Goal: Task Accomplishment & Management: Use online tool/utility

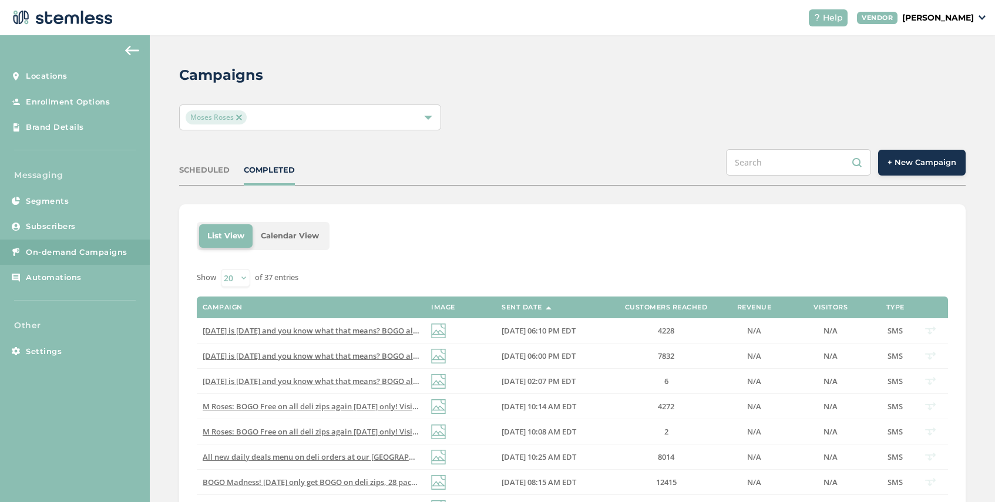
click at [281, 119] on div "Moses Roses" at bounding box center [304, 117] width 237 height 14
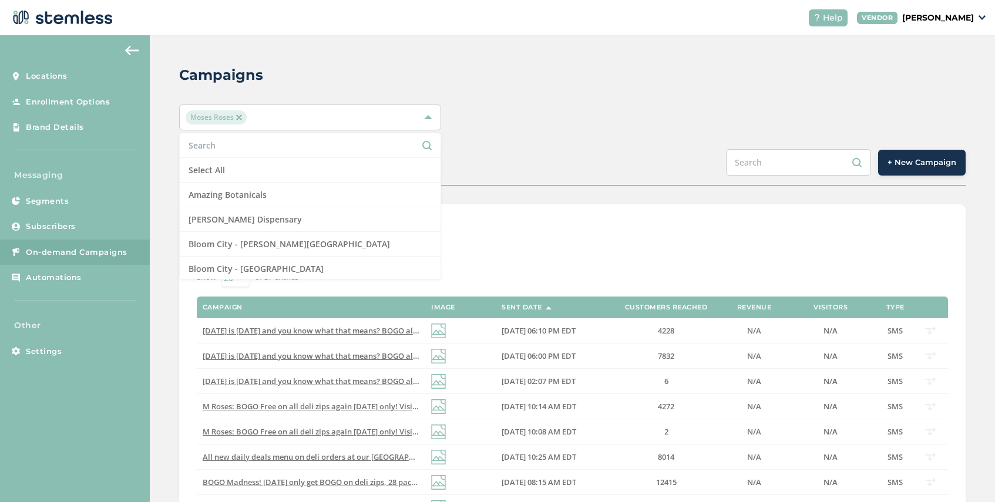
click at [536, 133] on div "Campaigns Moses Roses Select All Amazing Botanicals Berna Leno Dispensary Bloom…" at bounding box center [573, 470] width 846 height 870
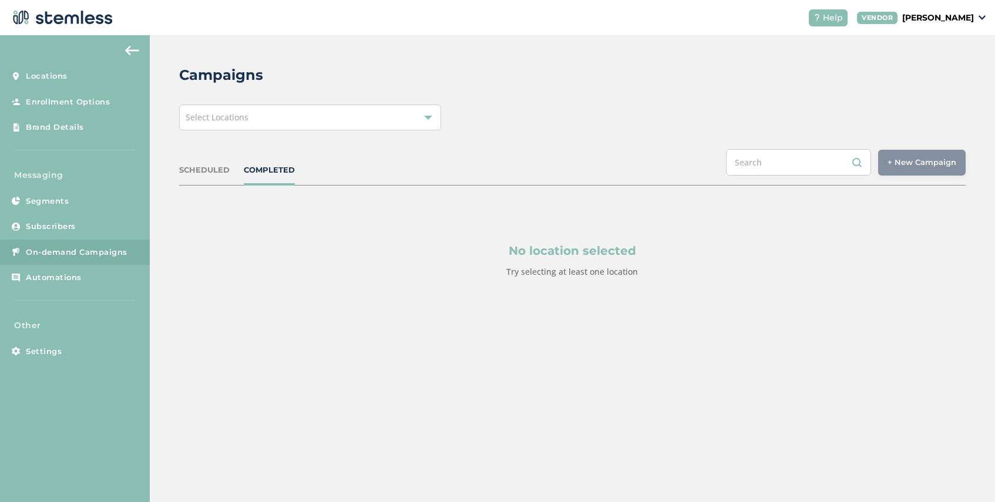
click at [284, 117] on div "Select Locations" at bounding box center [310, 118] width 262 height 26
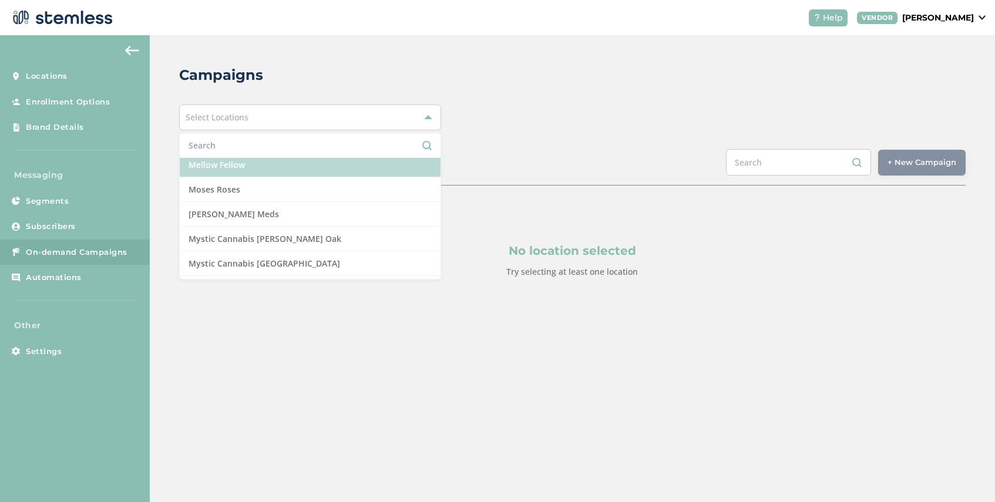
scroll to position [739, 0]
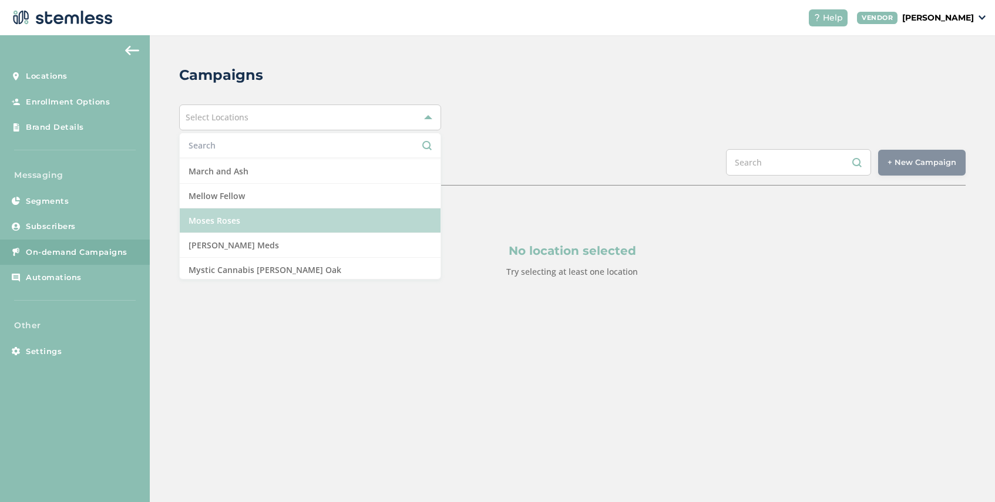
click at [269, 209] on li "Moses Roses" at bounding box center [310, 221] width 261 height 25
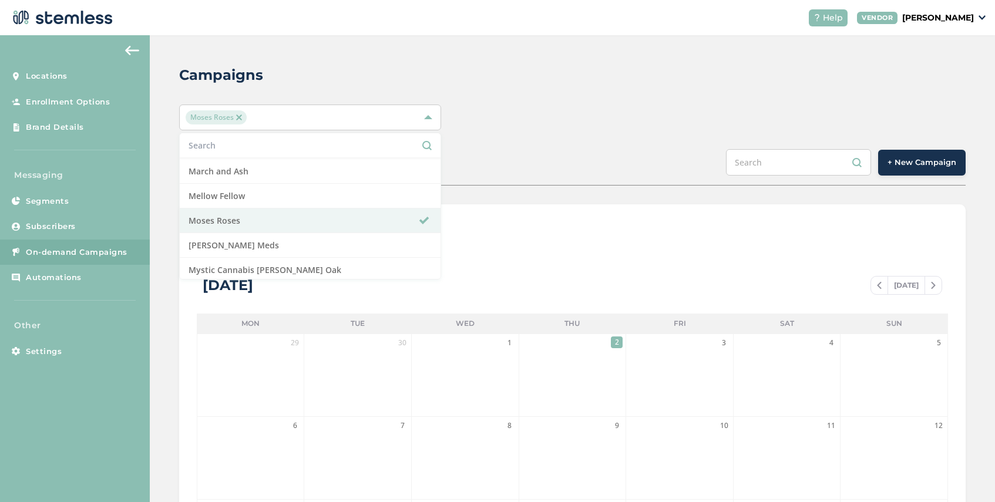
click at [569, 130] on div "Moses Roses Select All Amazing Botanicals [PERSON_NAME] Dispensary [GEOGRAPHIC_…" at bounding box center [572, 118] width 787 height 26
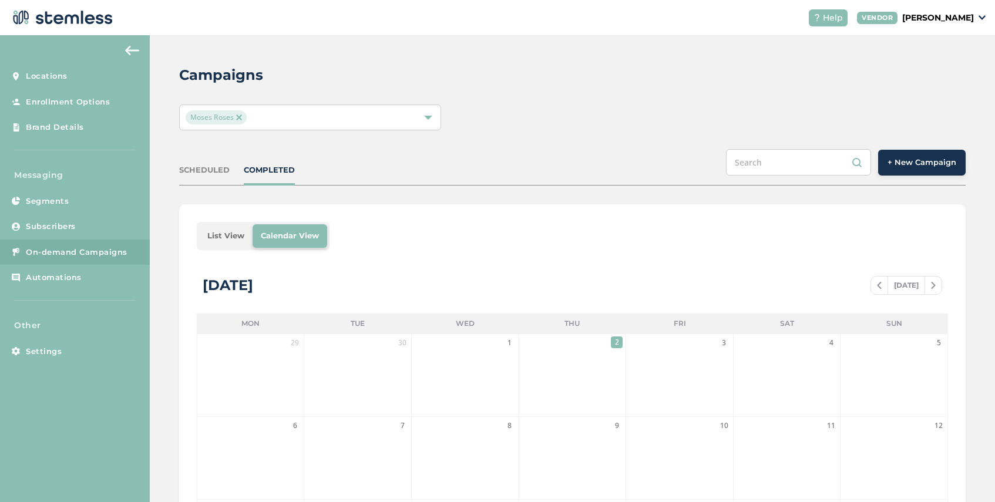
click at [915, 169] on button "+ New Campaign" at bounding box center [922, 163] width 88 height 26
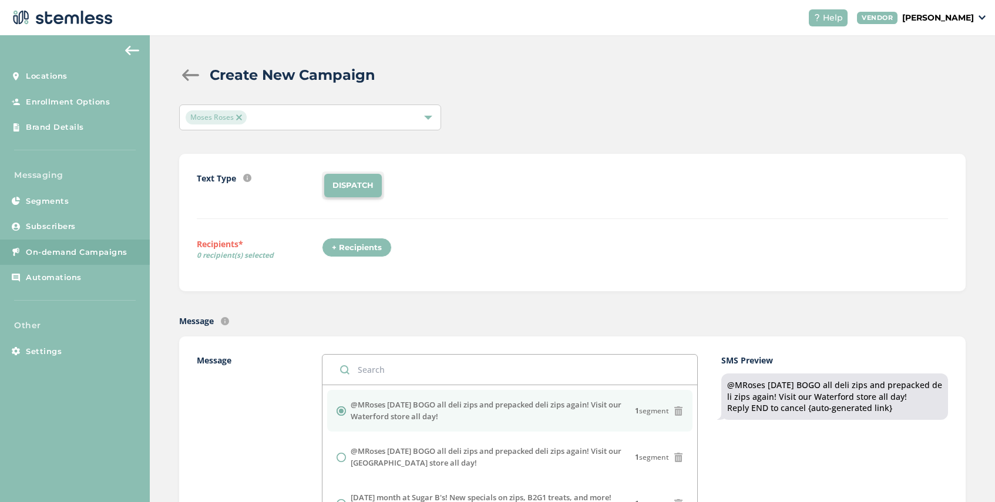
click at [362, 254] on div "+ Recipients" at bounding box center [357, 248] width 70 height 20
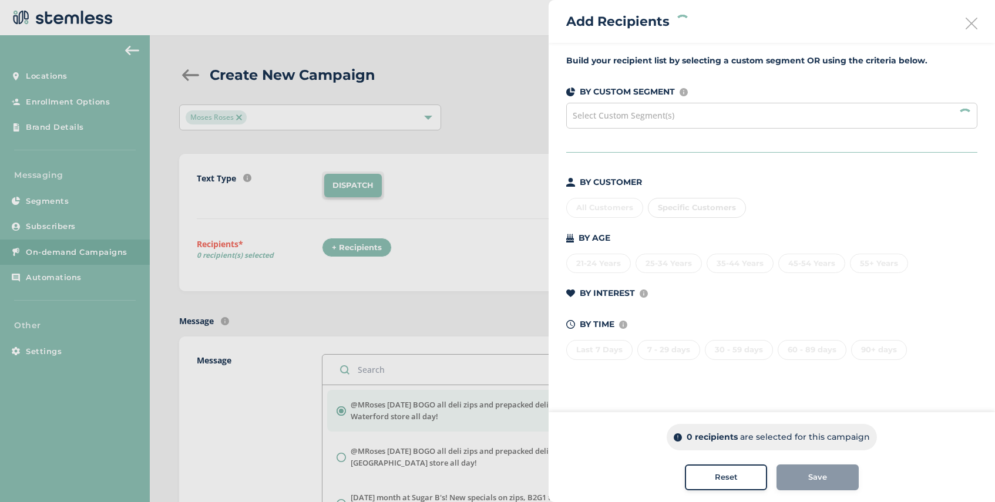
click at [675, 118] on div "Select Custom Segment(s)" at bounding box center [771, 116] width 411 height 26
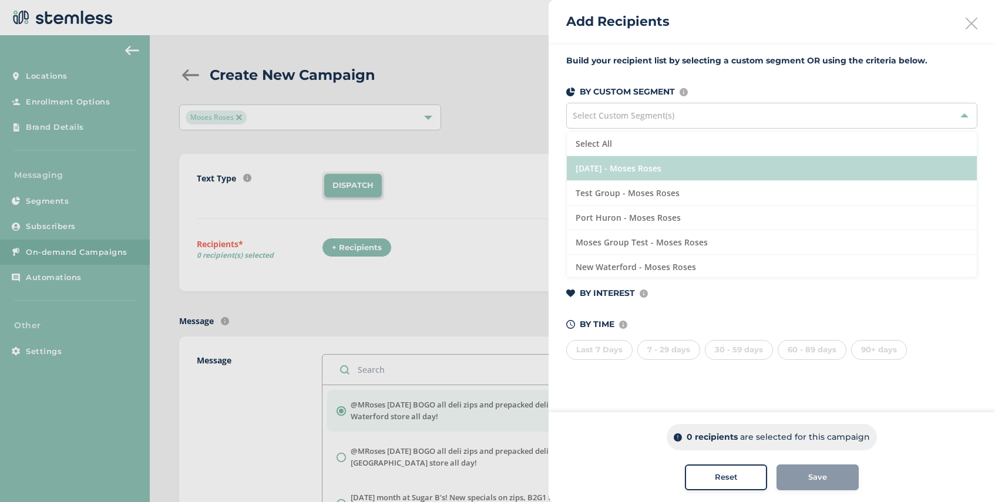
click at [687, 170] on li "[DATE] - Moses Roses" at bounding box center [772, 168] width 410 height 25
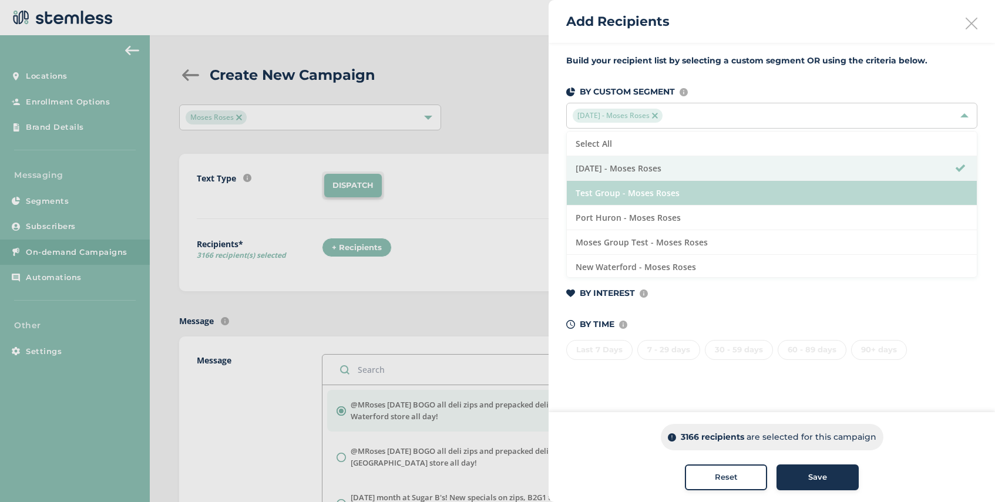
click at [686, 199] on li "Test Group - Moses Roses" at bounding box center [772, 193] width 410 height 25
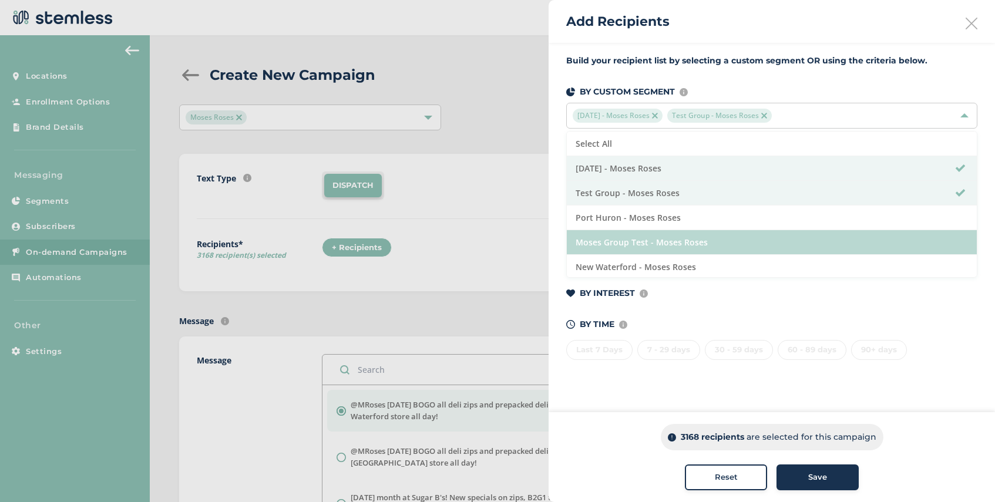
scroll to position [26, 0]
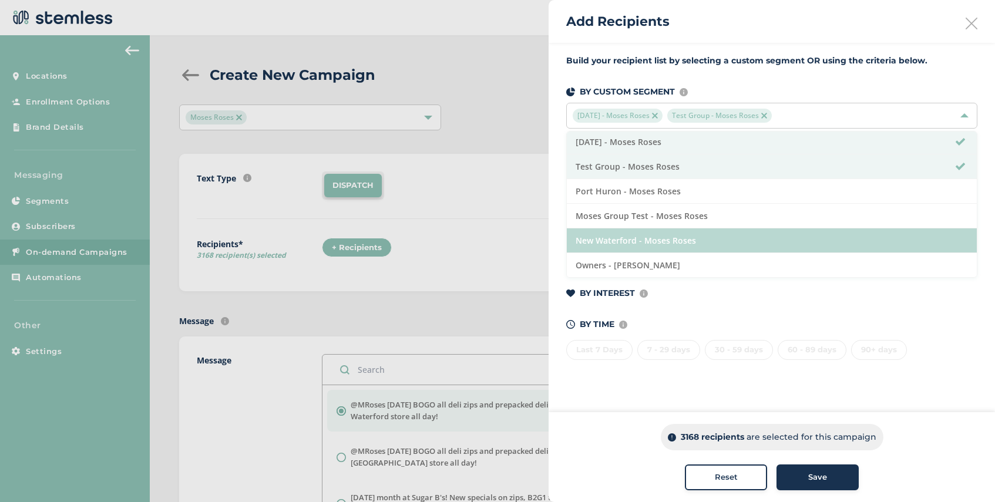
click at [697, 241] on li "New Waterford - Moses Roses" at bounding box center [772, 241] width 410 height 25
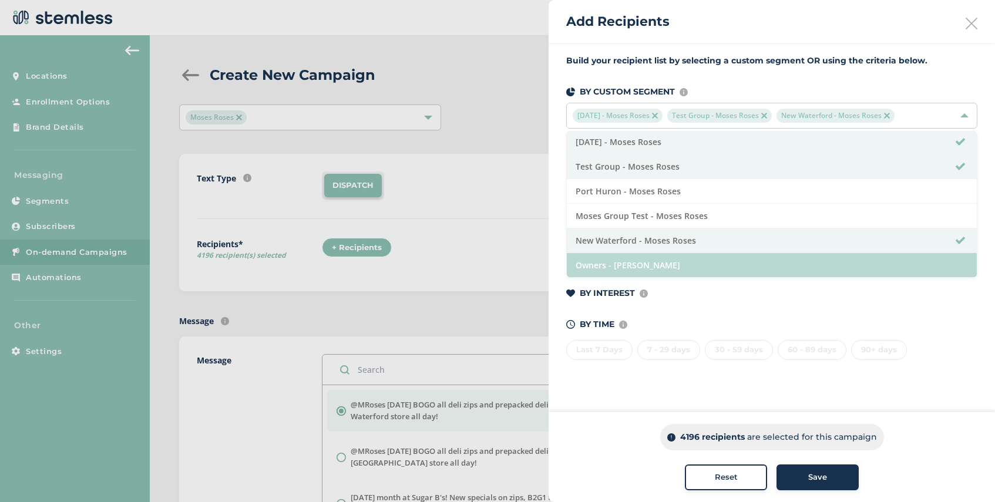
click at [692, 263] on li "Owners - [PERSON_NAME]" at bounding box center [772, 265] width 410 height 24
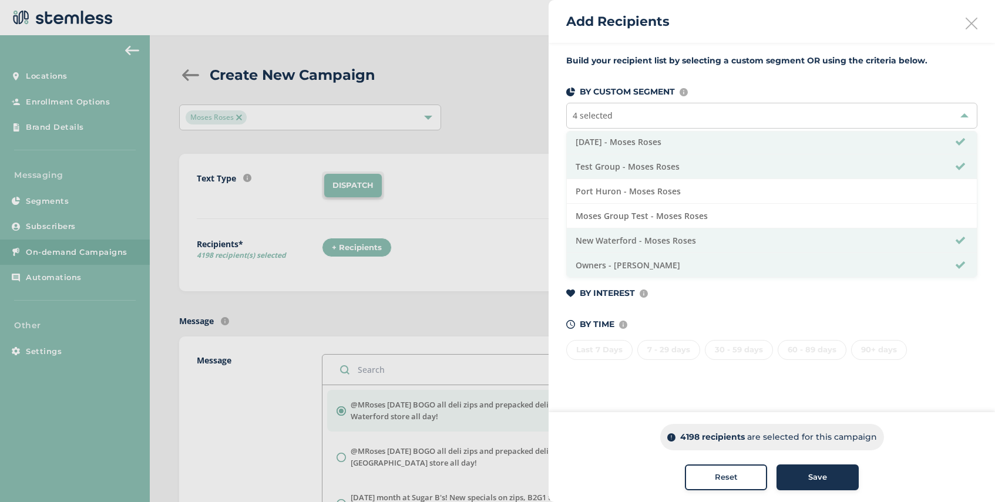
click at [821, 479] on span "Save" at bounding box center [818, 478] width 19 height 12
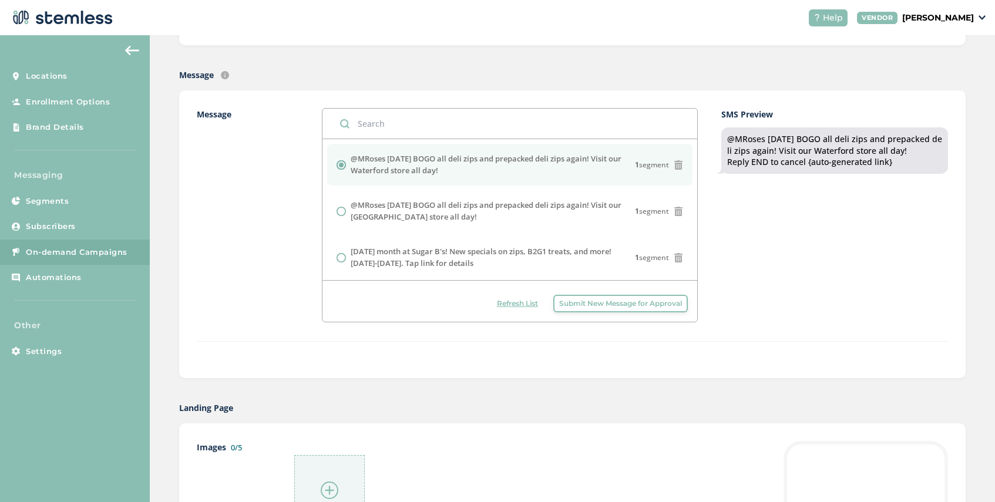
scroll to position [241, 0]
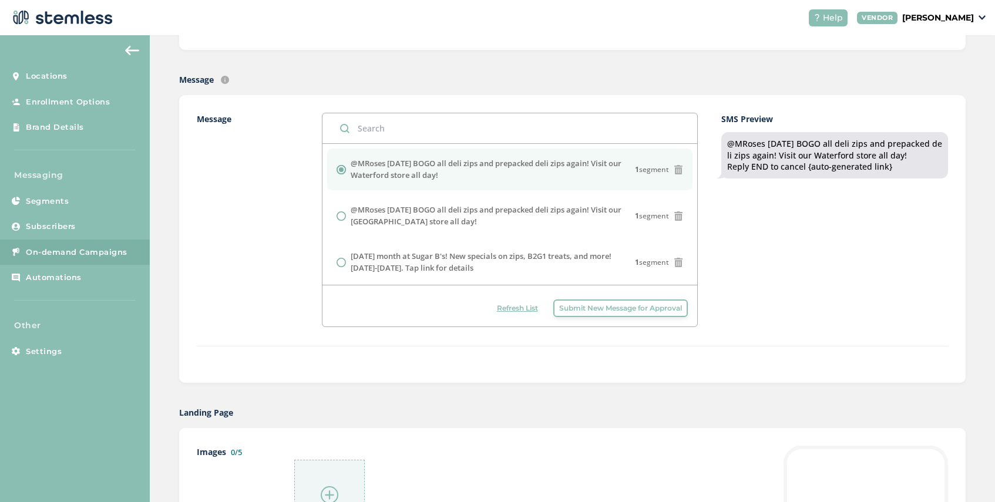
drag, startPoint x: 932, startPoint y: 158, endPoint x: 727, endPoint y: 146, distance: 205.4
click at [727, 146] on div "@MRoses [DATE] BOGO all deli zips and prepacked deli zips again! Visit our Wate…" at bounding box center [834, 155] width 215 height 35
copy div "@MRoses [DATE] BOGO all deli zips and prepacked deli zips again! Visit our Wate…"
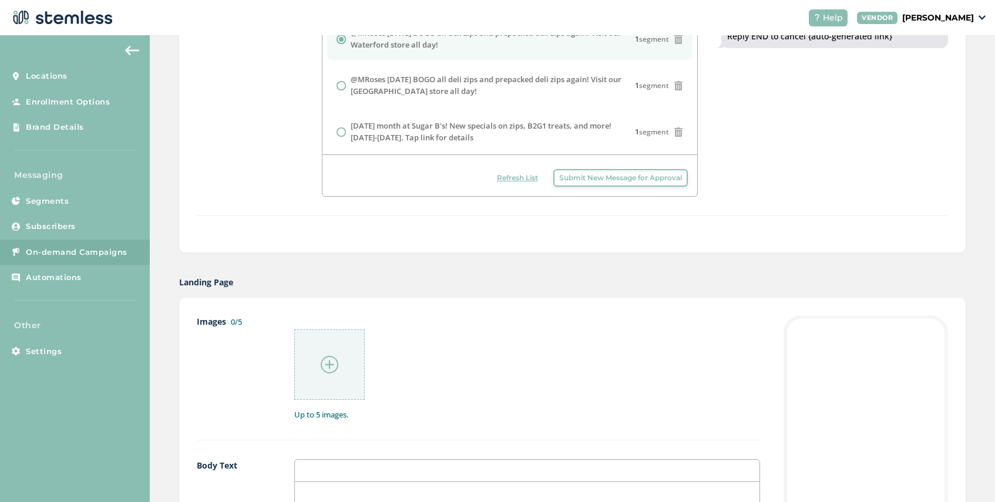
scroll to position [401, 0]
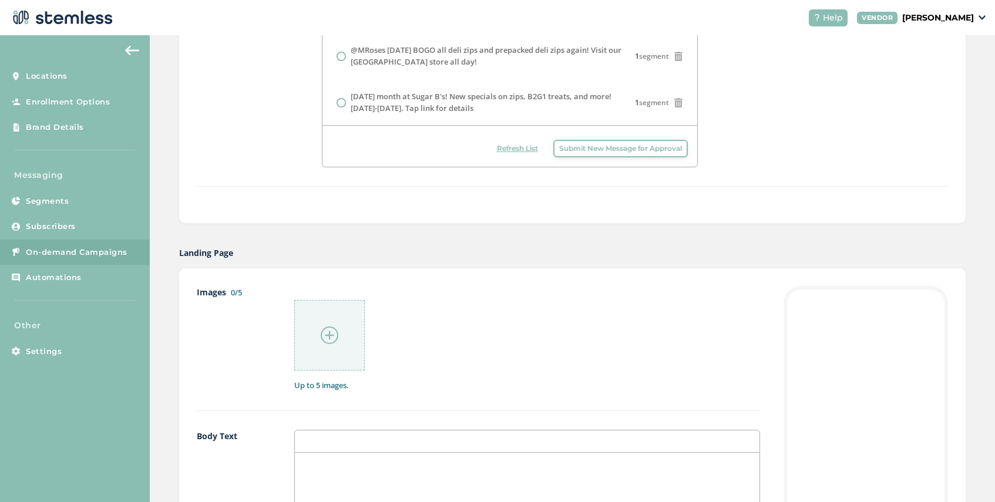
click at [338, 464] on p at bounding box center [527, 465] width 447 height 11
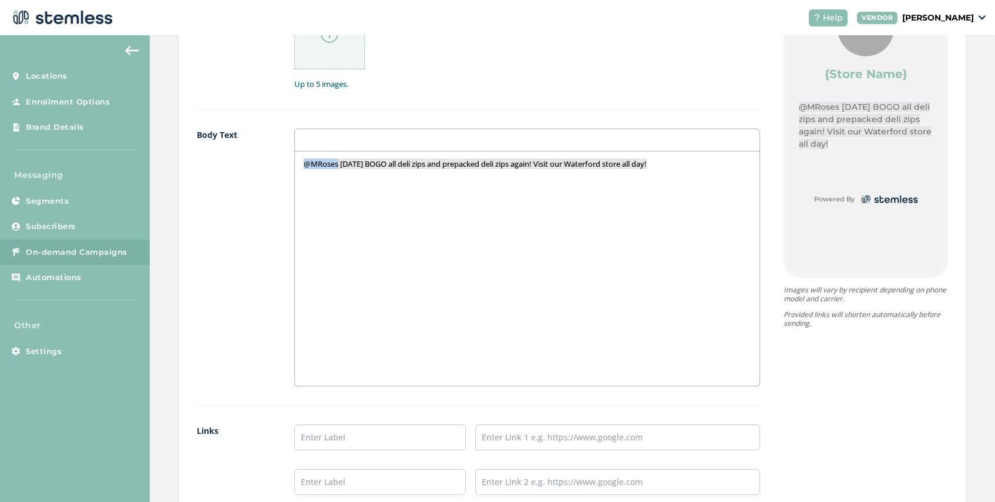
drag, startPoint x: 338, startPoint y: 166, endPoint x: 305, endPoint y: 166, distance: 33.5
click at [305, 166] on span "@MRoses [DATE] BOGO all deli zips and prepacked deli zips again! Visit our Wate…" at bounding box center [475, 164] width 343 height 11
drag, startPoint x: 430, startPoint y: 163, endPoint x: 392, endPoint y: 165, distance: 37.6
click at [392, 165] on span "Moses Roses Waterford [DATE] BOGO all deli zips and prepacked deli zips again! …" at bounding box center [500, 164] width 392 height 11
drag, startPoint x: 473, startPoint y: 166, endPoint x: 460, endPoint y: 166, distance: 12.9
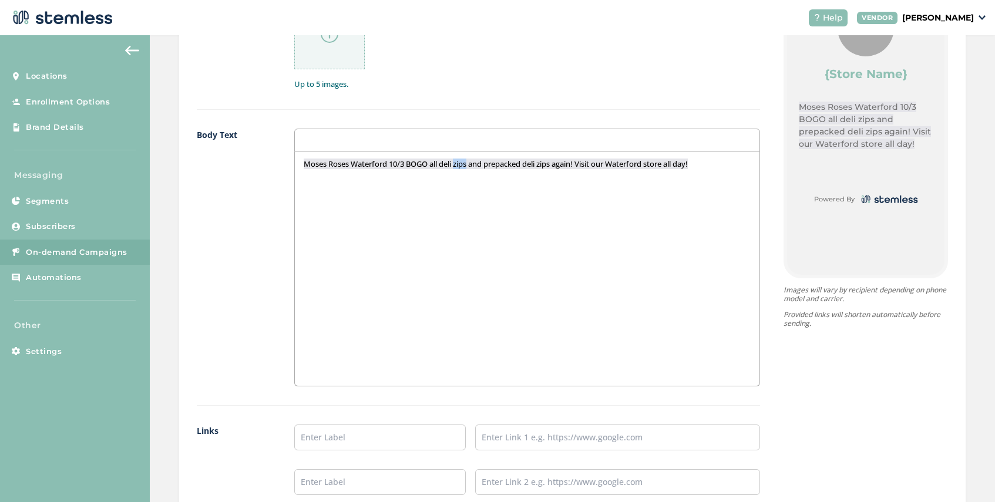
click at [460, 166] on span "Moses Roses Waterford 10/3 BOGO all deli zips and prepacked deli zips again! Vi…" at bounding box center [496, 164] width 384 height 11
drag, startPoint x: 573, startPoint y: 165, endPoint x: 558, endPoint y: 165, distance: 14.7
click at [558, 165] on span "Moses Roses Waterford 10/3 BOGO all deli ounces and prepacked deli zips again! …" at bounding box center [502, 164] width 396 height 11
drag, startPoint x: 712, startPoint y: 163, endPoint x: 594, endPoint y: 169, distance: 118.2
click at [594, 169] on p "Moses Roses Waterford 10/3 BOGO all deli ounces and prepacked deli Oz again! Vi…" at bounding box center [527, 164] width 447 height 11
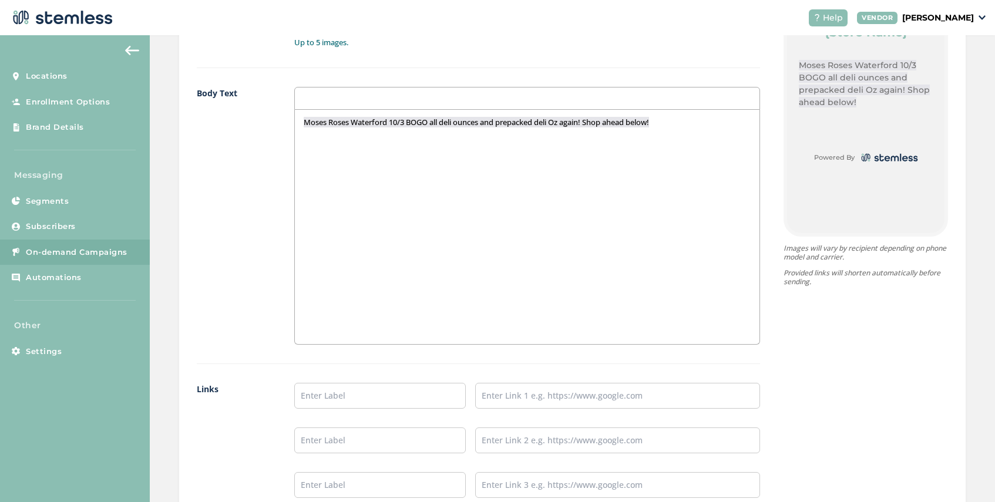
scroll to position [745, 0]
click at [371, 395] on input "text" at bounding box center [379, 396] width 171 height 26
type input "w"
type input "W"
type input "SHOP [GEOGRAPHIC_DATA]"
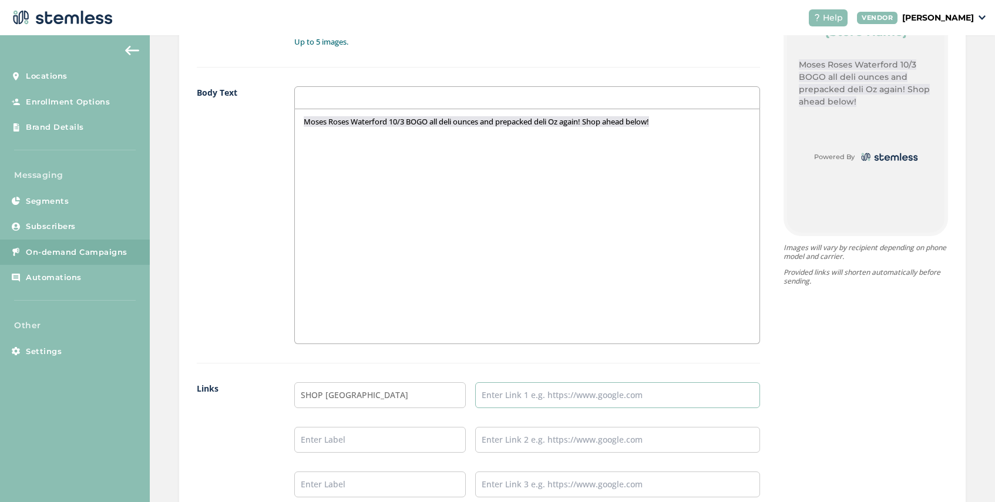
click at [525, 401] on input "text" at bounding box center [617, 396] width 285 height 26
click at [552, 440] on input "text" at bounding box center [617, 440] width 285 height 26
type input "[URL][DOMAIN_NAME]"
drag, startPoint x: 691, startPoint y: 441, endPoint x: 468, endPoint y: 445, distance: 222.7
click at [468, 445] on li "[URL][DOMAIN_NAME]" at bounding box center [527, 440] width 466 height 26
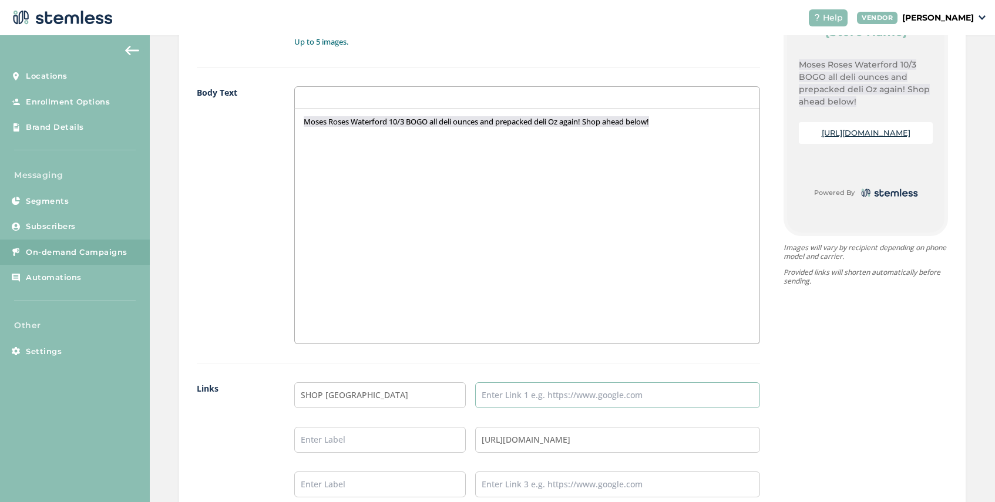
click at [495, 391] on input "text" at bounding box center [617, 396] width 285 height 26
paste input "[URL][DOMAIN_NAME]"
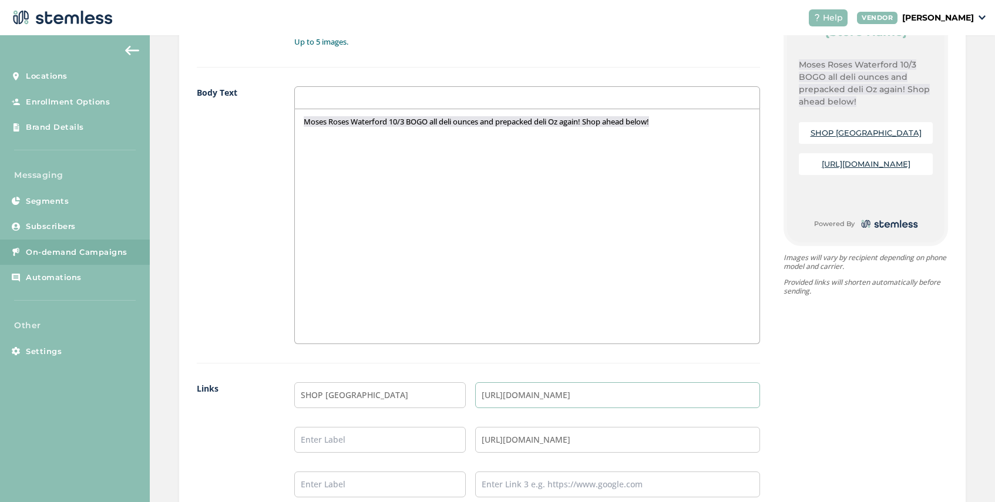
type input "[URL][DOMAIN_NAME]"
drag, startPoint x: 699, startPoint y: 440, endPoint x: 414, endPoint y: 454, distance: 284.7
click at [414, 454] on ul "SHOP WATERFORD [URL][DOMAIN_NAME] [URL][DOMAIN_NAME]" at bounding box center [527, 440] width 466 height 115
drag, startPoint x: 694, startPoint y: 441, endPoint x: 465, endPoint y: 437, distance: 228.6
click at [465, 437] on li "[URL][DOMAIN_NAME]" at bounding box center [527, 440] width 466 height 26
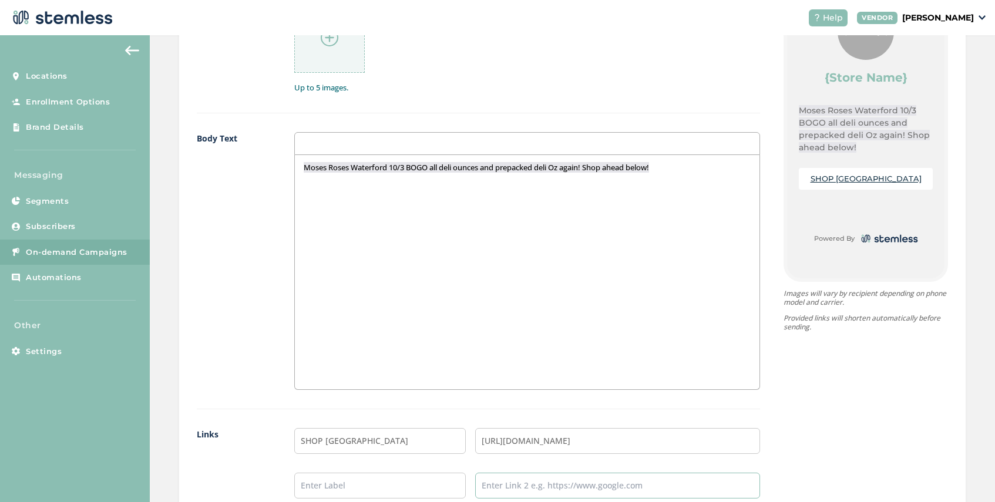
scroll to position [921, 0]
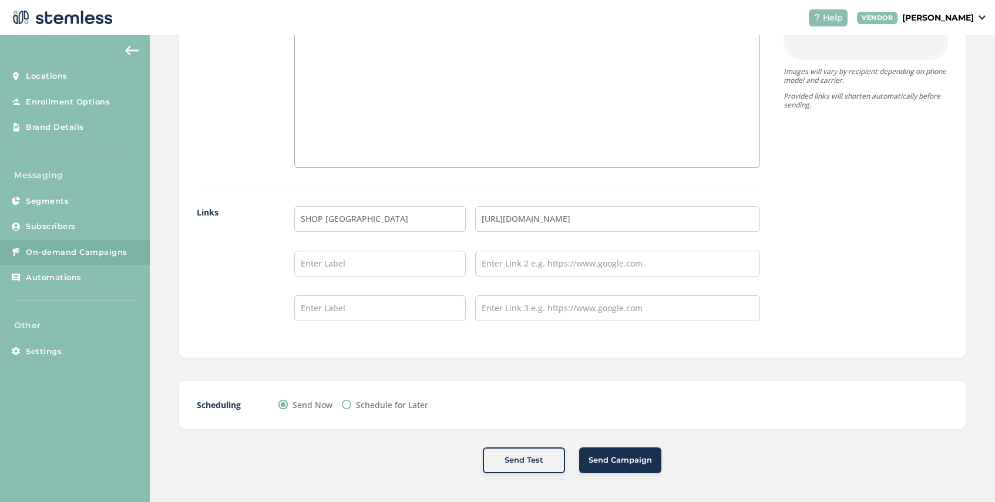
click at [348, 404] on input "Schedule for Later" at bounding box center [346, 404] width 9 height 9
radio input "true"
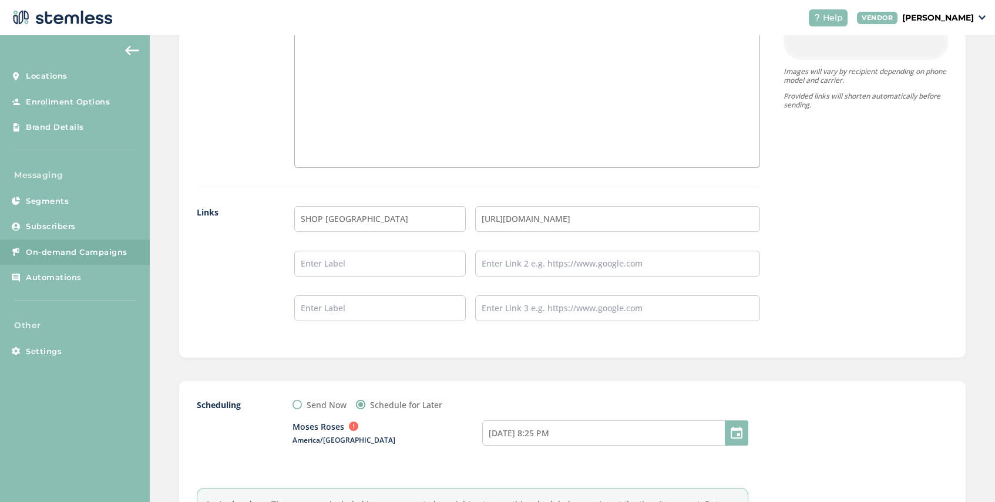
click at [740, 431] on div at bounding box center [737, 433] width 24 height 25
click at [736, 434] on div at bounding box center [737, 433] width 24 height 25
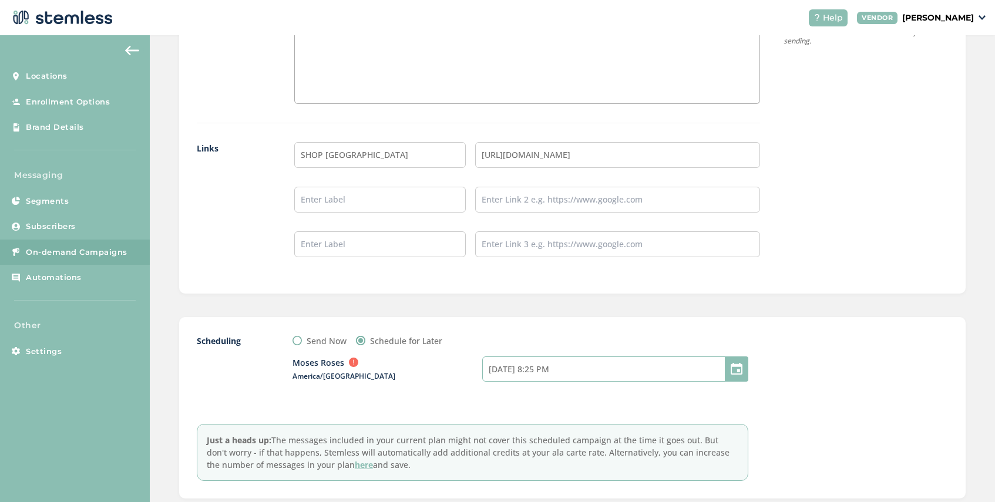
click at [562, 371] on input "[DATE] 8:25 PM" at bounding box center [615, 369] width 266 height 25
select select "23"
select select "25"
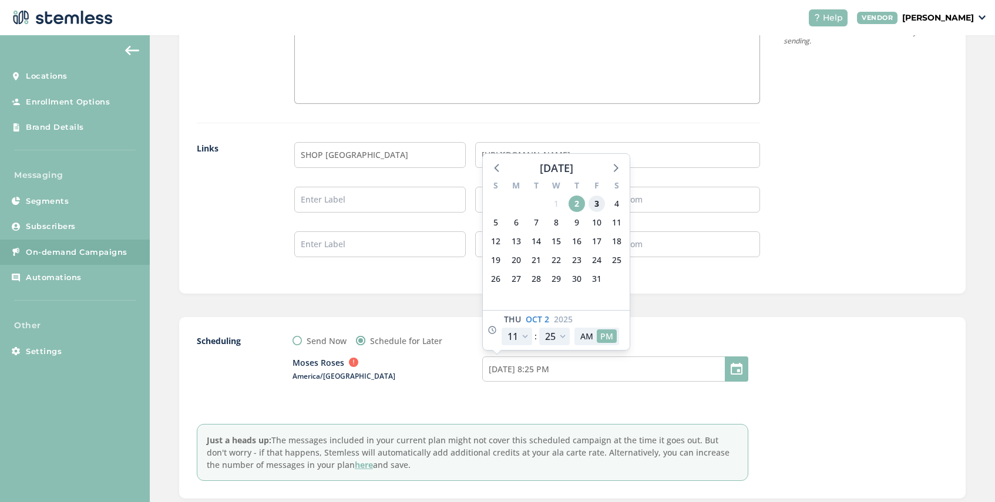
click at [597, 201] on span "3" at bounding box center [597, 204] width 16 height 16
type input "[DATE] 8:25 PM"
click at [519, 332] on select "12 1 2 3 4 5 6 7 8 9 10 11" at bounding box center [517, 337] width 31 height 18
select select "20"
click at [502, 328] on select "12 1 2 3 4 5 6 7 8 9 10 11" at bounding box center [517, 337] width 31 height 18
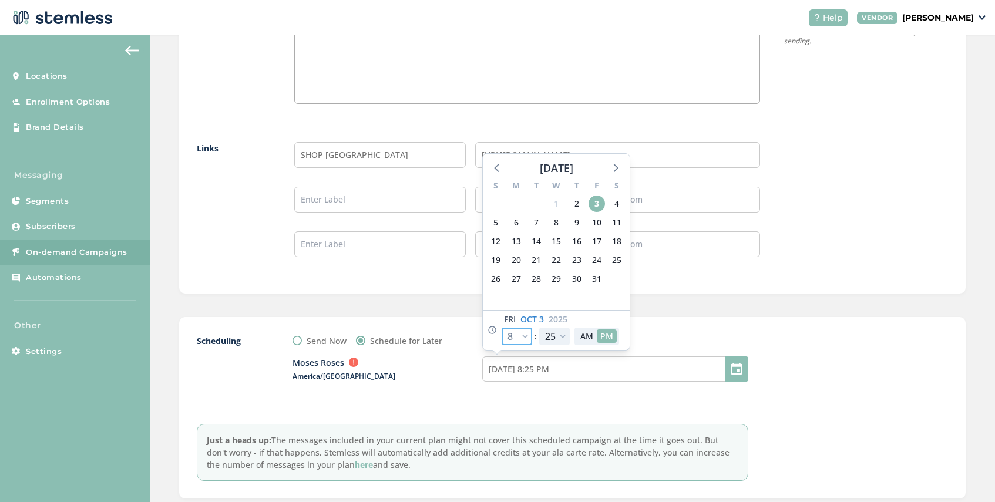
type input "[DATE] 5:25 PM"
select select "20"
click at [563, 334] on select "00 05 10 15 20 25 30 35 40 45 50 55" at bounding box center [554, 337] width 31 height 18
select select "5"
click at [539, 328] on select "00 05 10 15 20 25 30 35 40 45 50 55" at bounding box center [554, 337] width 31 height 18
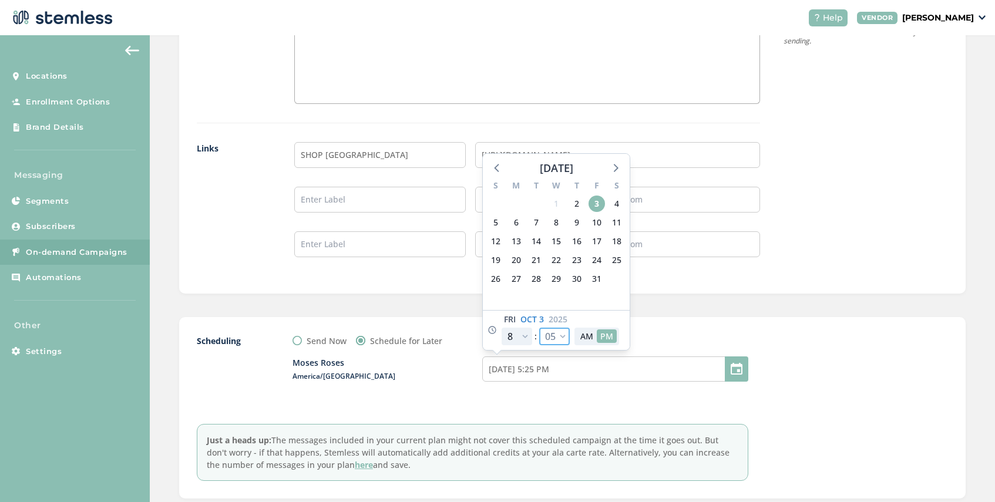
type input "[DATE] 5:05 PM"
select select "5"
click at [578, 335] on button "AM" at bounding box center [587, 337] width 20 height 14
type input "[DATE] 5:05 AM"
select select "8"
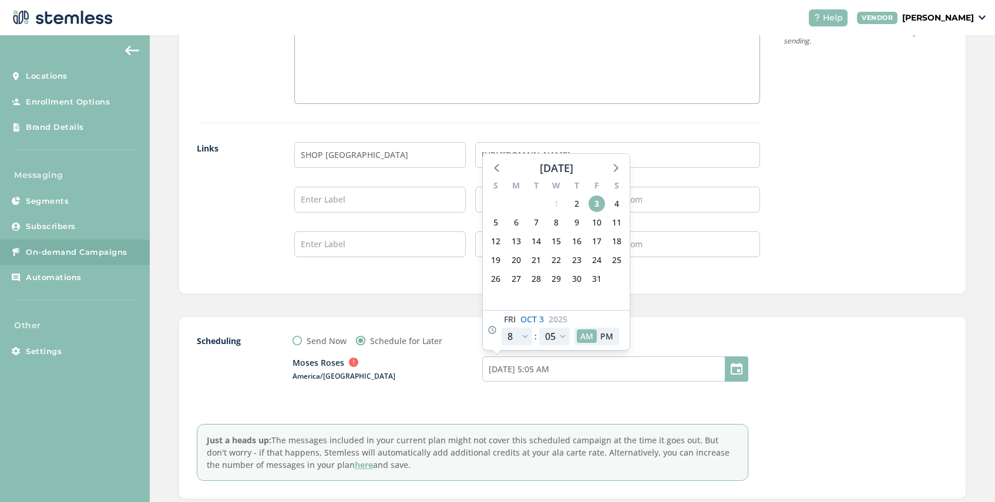
click at [685, 332] on div "Scheduling Send Now Schedule for Later Moses Roses America/[GEOGRAPHIC_DATA] [D…" at bounding box center [572, 408] width 787 height 182
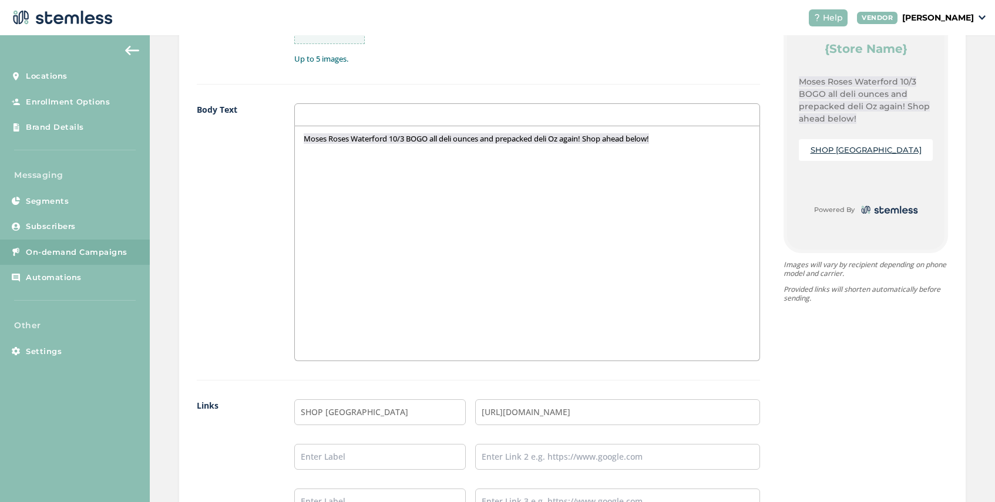
scroll to position [1055, 0]
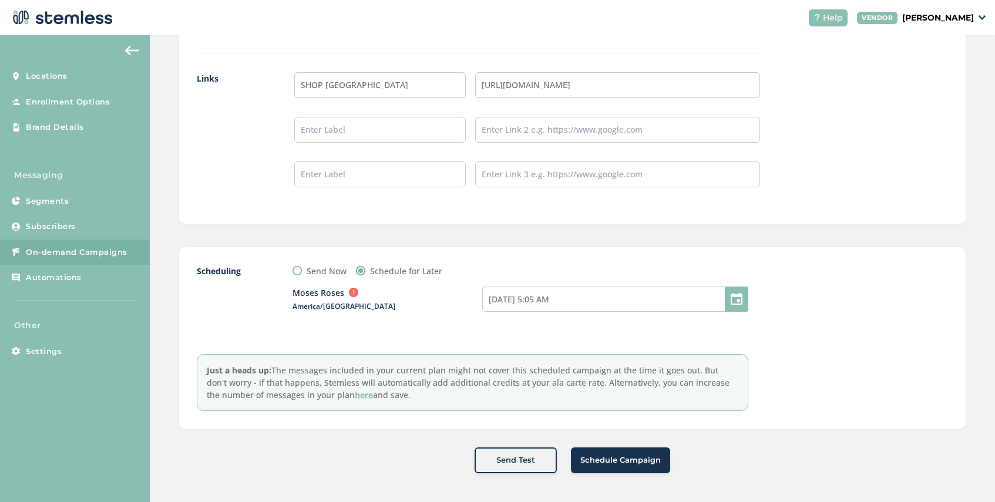
click at [595, 457] on span "Schedule Campaign" at bounding box center [621, 461] width 80 height 12
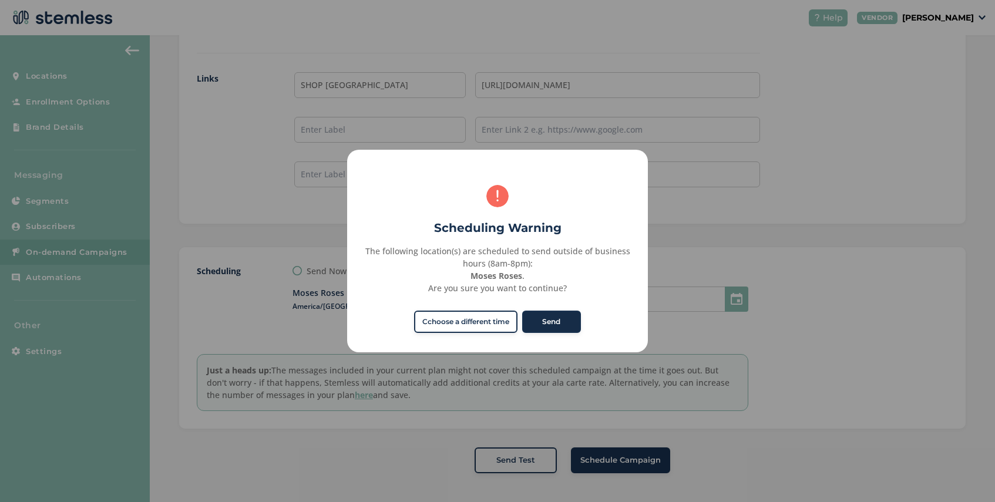
click at [548, 320] on button "Send" at bounding box center [551, 322] width 59 height 22
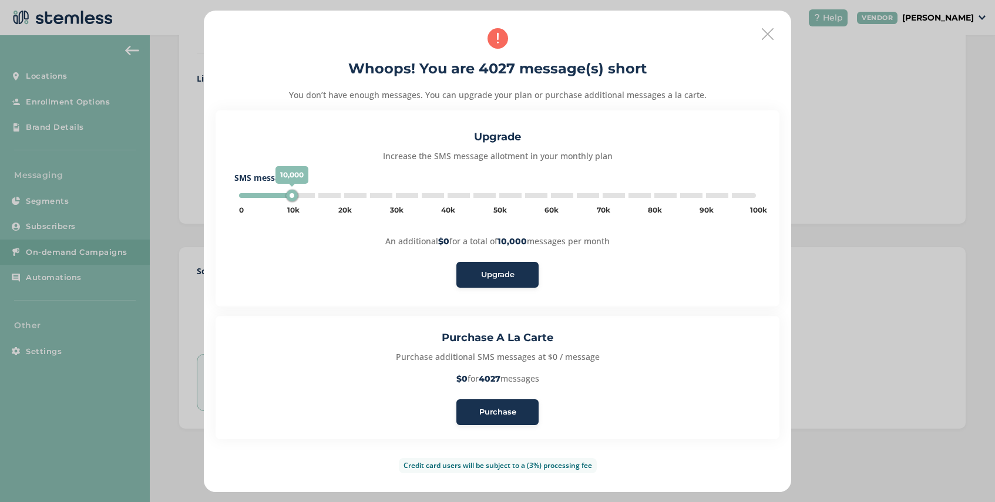
type input "5000"
click at [511, 415] on span "Purchase" at bounding box center [497, 413] width 37 height 12
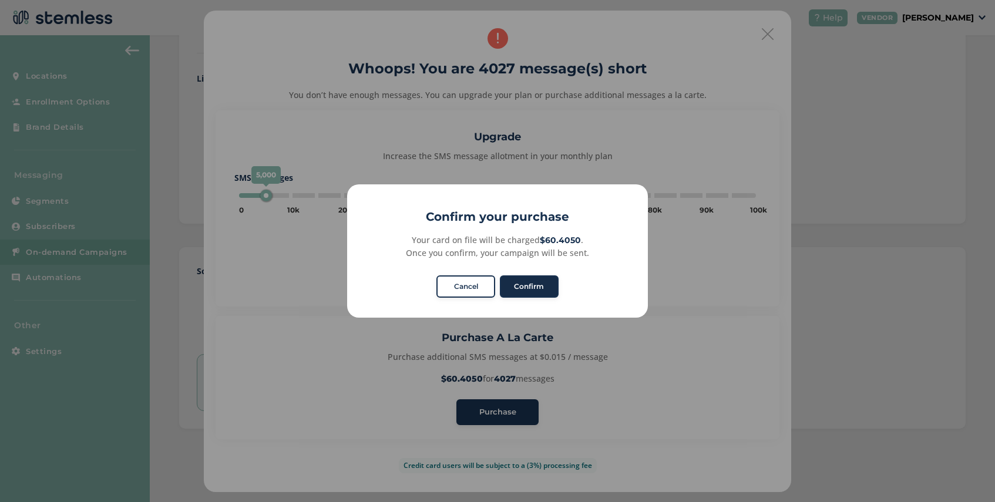
click at [536, 289] on button "Confirm" at bounding box center [529, 287] width 59 height 22
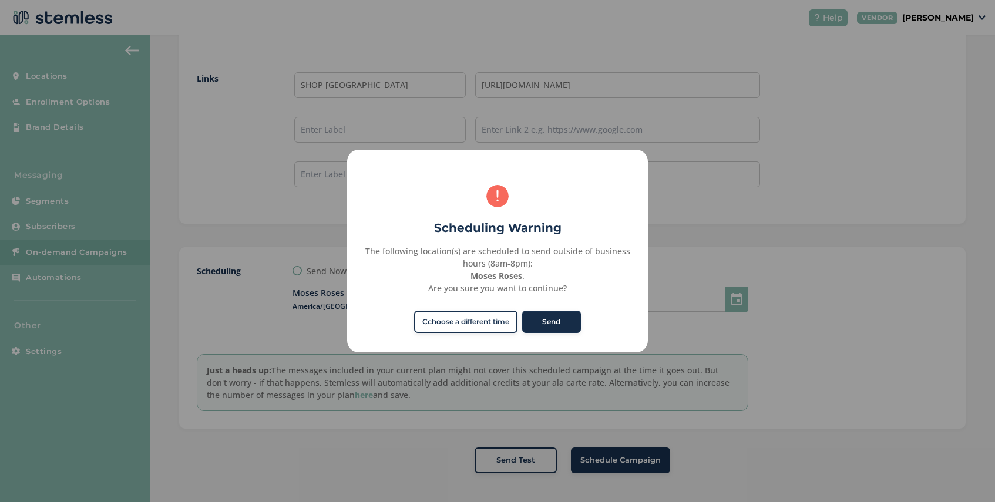
click at [563, 322] on button "Send" at bounding box center [551, 322] width 59 height 22
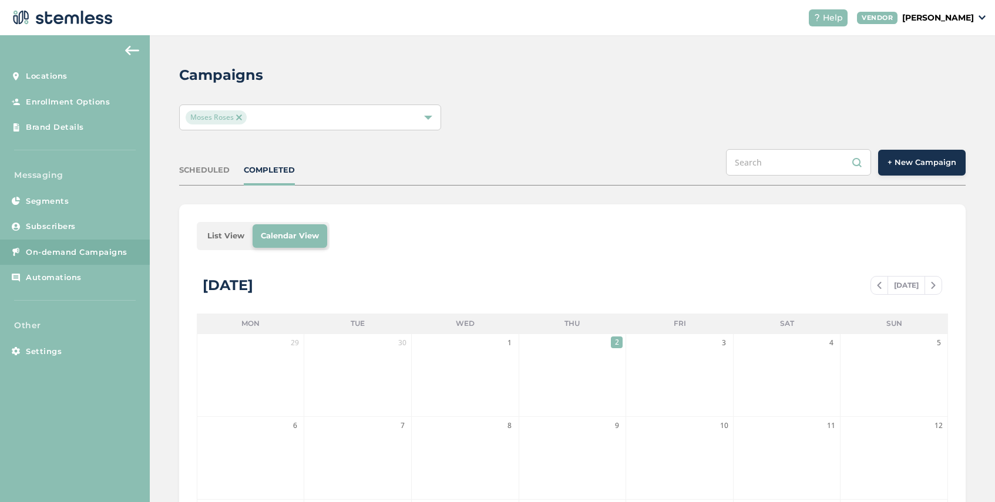
click at [214, 173] on div "SCHEDULED" at bounding box center [204, 171] width 51 height 12
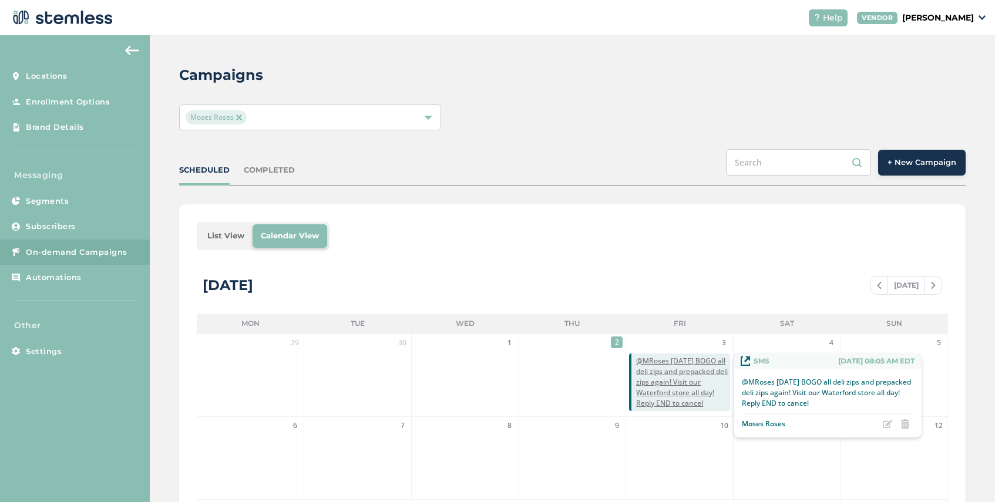
click at [693, 383] on span "@MRoses [DATE] BOGO all deli zips and prepacked deli zips again! Visit our Wate…" at bounding box center [683, 382] width 94 height 53
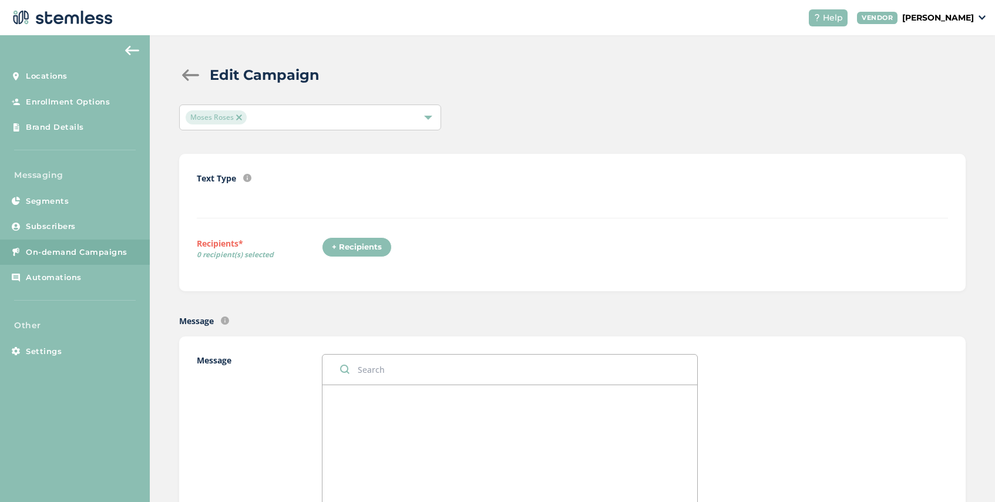
radio input "false"
radio input "true"
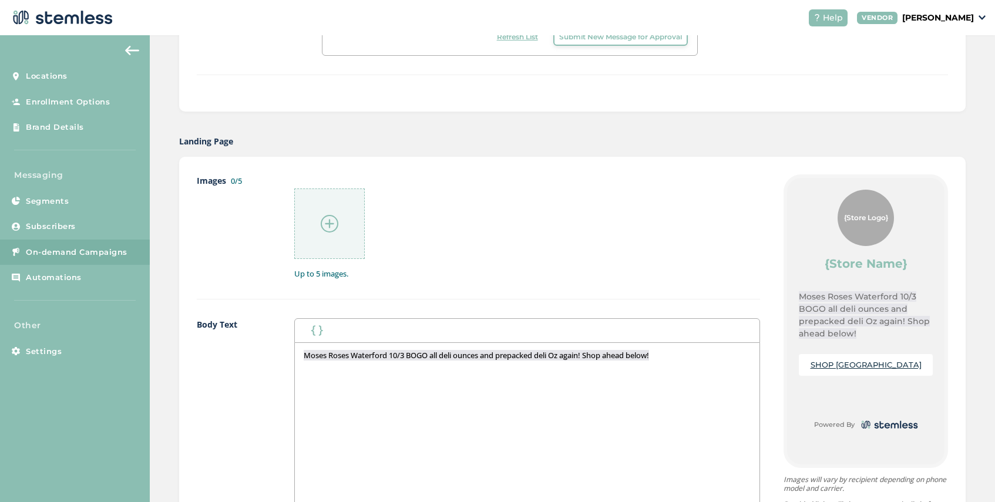
scroll to position [519, 0]
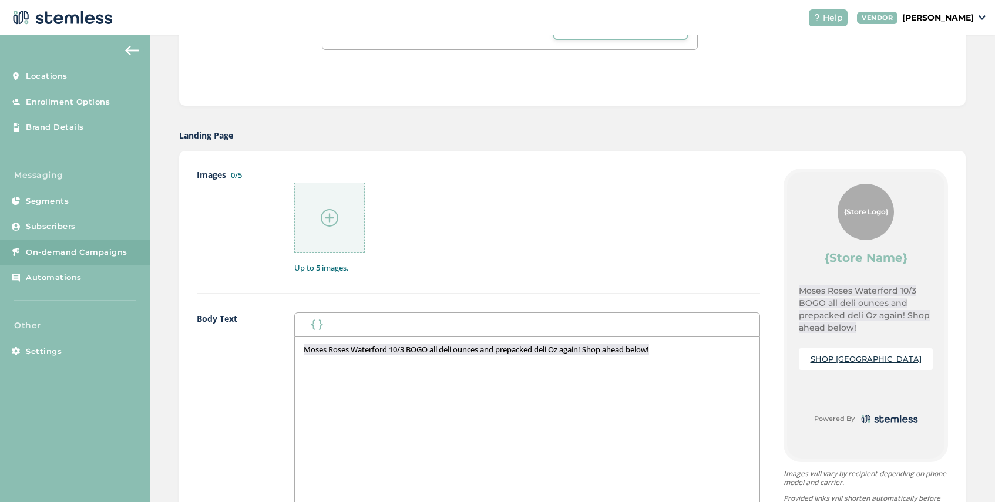
drag, startPoint x: 667, startPoint y: 352, endPoint x: 343, endPoint y: 338, distance: 324.6
click at [343, 338] on div "Moses Roses Waterford 10/3 BOGO all deli ounces and prepacked deli Oz again! Sh…" at bounding box center [527, 454] width 465 height 234
copy span "Moses Roses Waterford 10/3 BOGO all deli ounces and prepacked deli Oz again! Sh…"
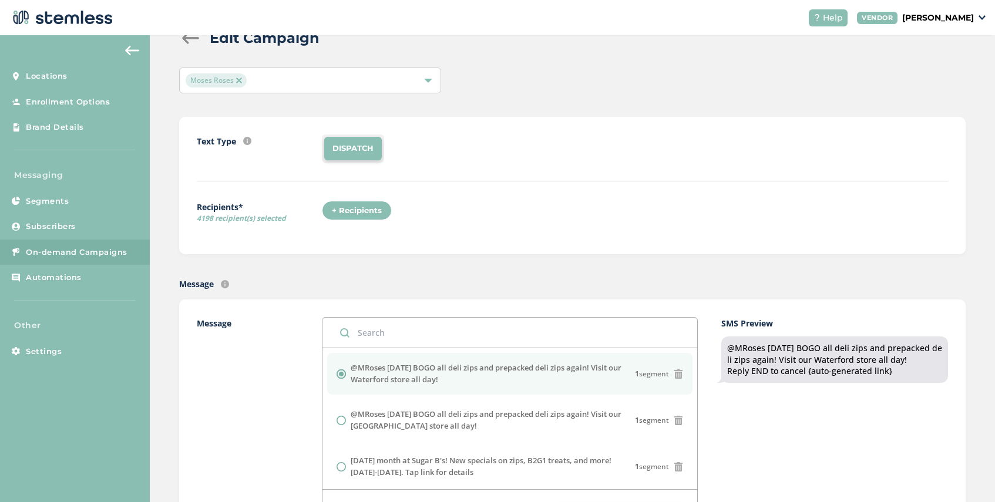
scroll to position [0, 0]
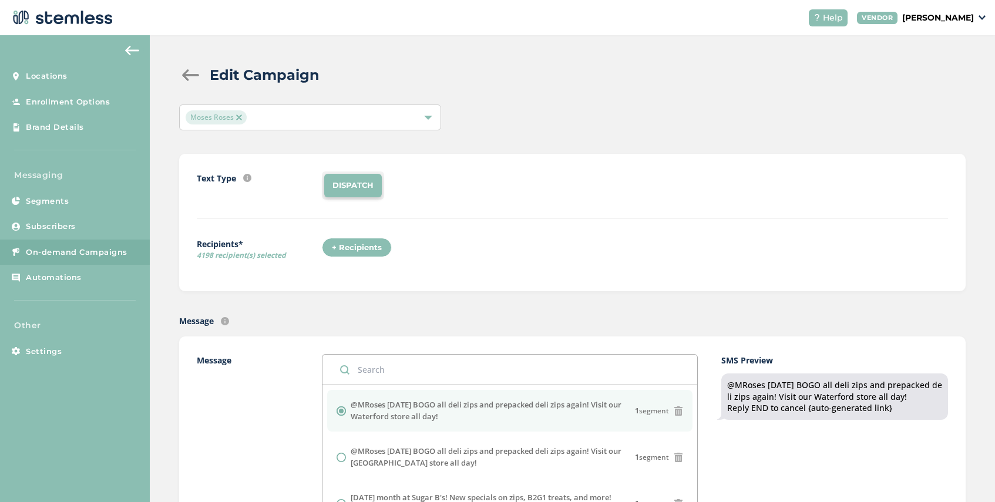
click at [188, 75] on div at bounding box center [191, 75] width 24 height 12
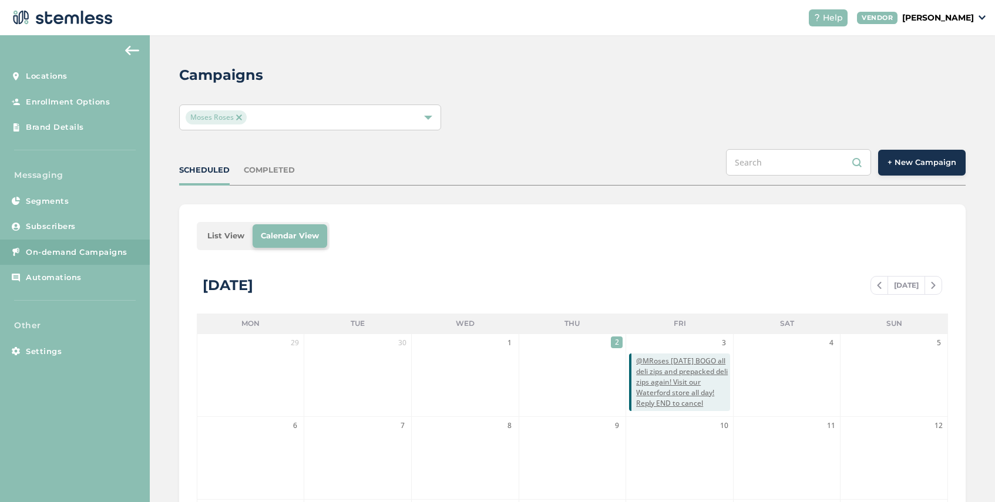
click at [917, 159] on span "+ New Campaign" at bounding box center [922, 163] width 69 height 12
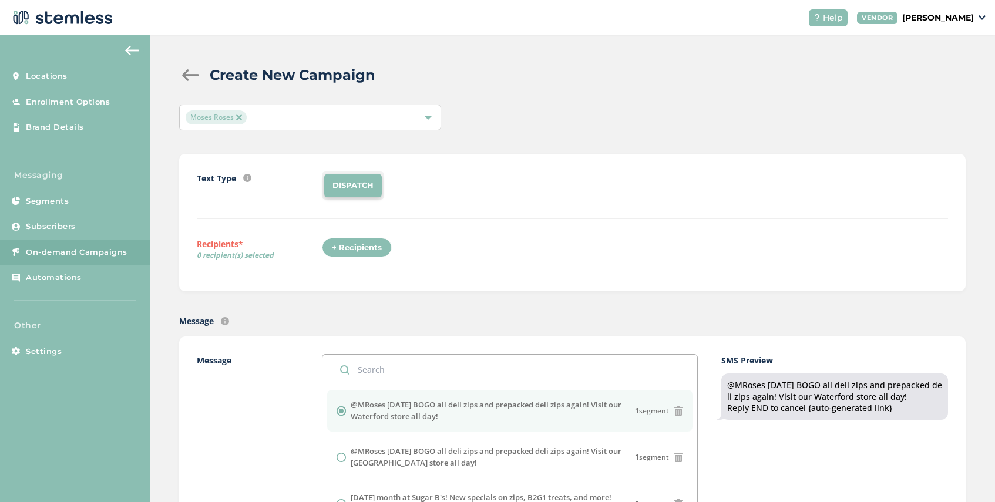
click at [358, 247] on div "+ Recipients" at bounding box center [357, 248] width 70 height 20
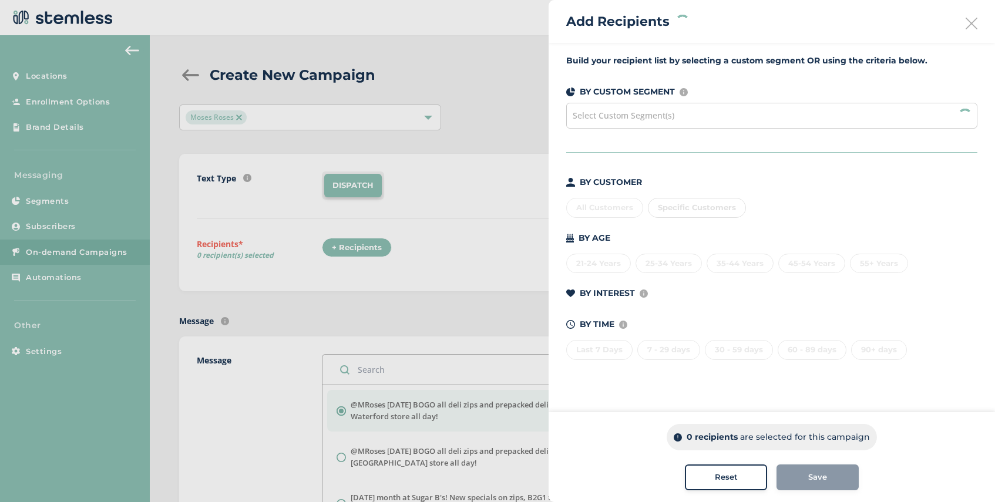
click at [665, 119] on span "Select Custom Segment(s)" at bounding box center [624, 115] width 102 height 11
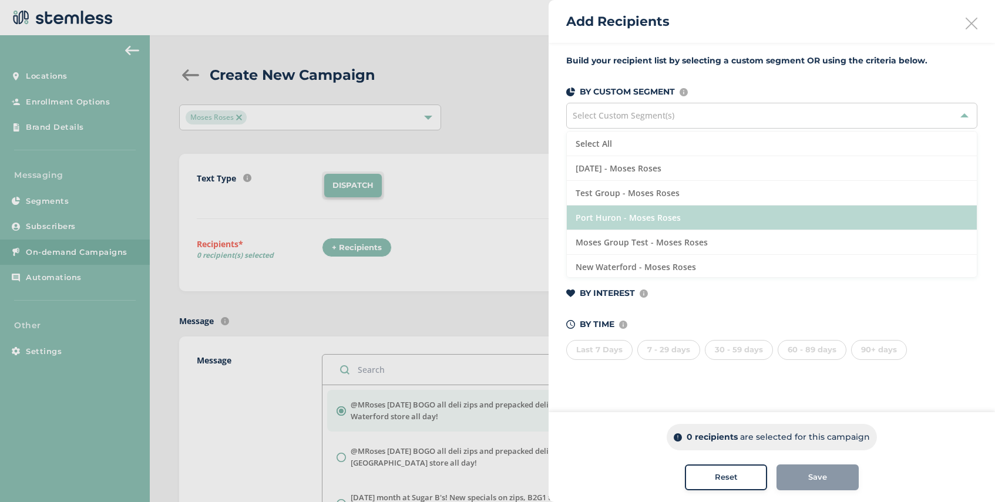
click at [669, 209] on li "Port Huron - Moses Roses" at bounding box center [772, 218] width 410 height 25
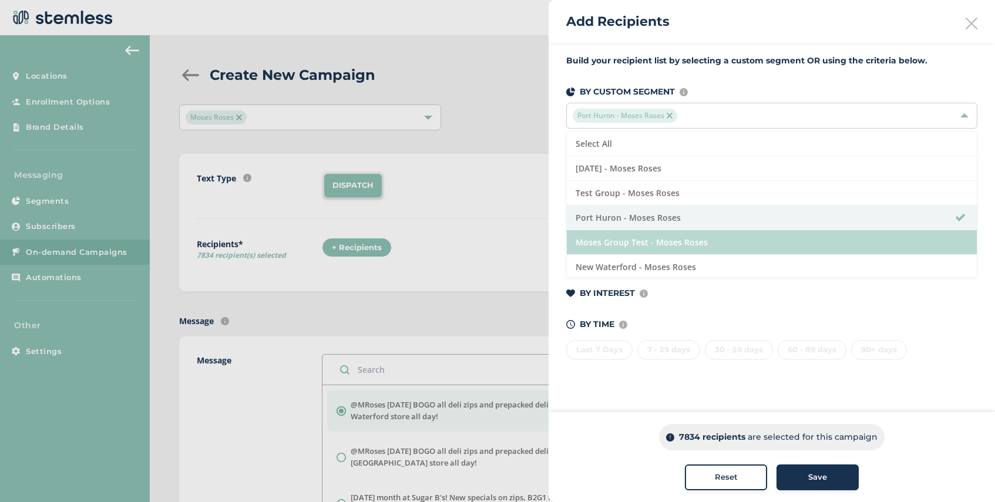
scroll to position [18, 0]
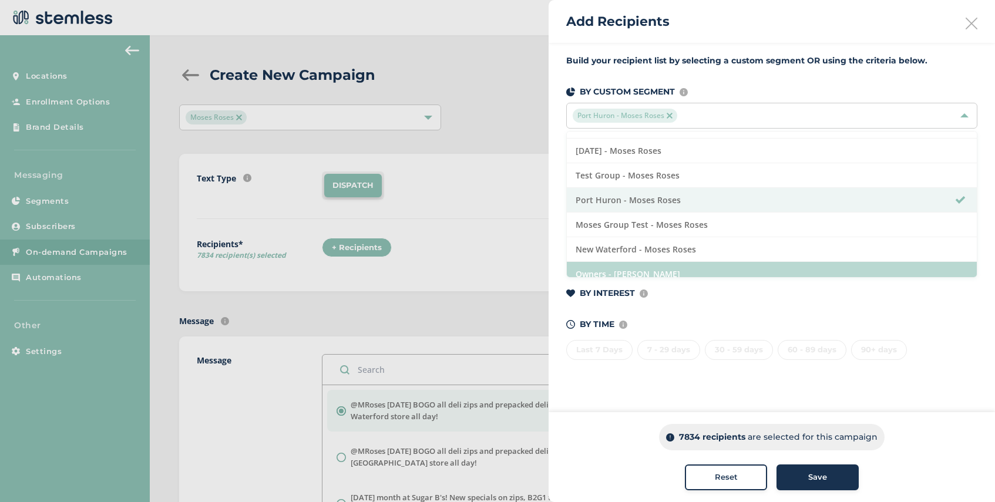
click at [695, 267] on li "Owners - [PERSON_NAME]" at bounding box center [772, 274] width 410 height 24
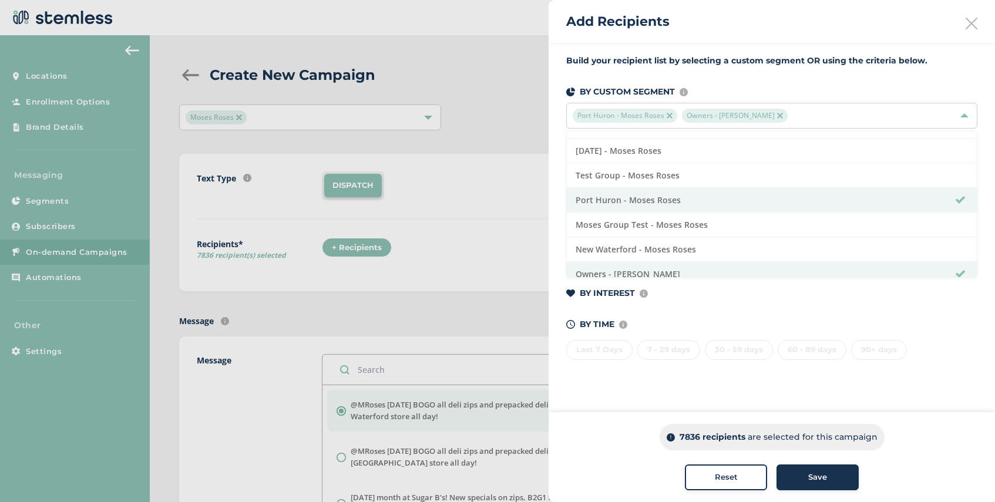
click at [811, 477] on span "Save" at bounding box center [818, 478] width 19 height 12
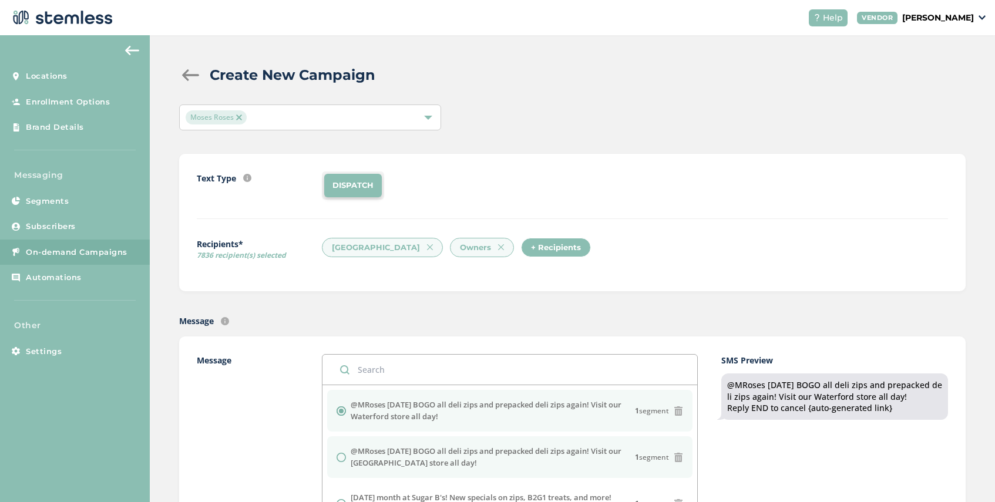
click at [343, 458] on input "radio" at bounding box center [341, 457] width 9 height 9
radio input "true"
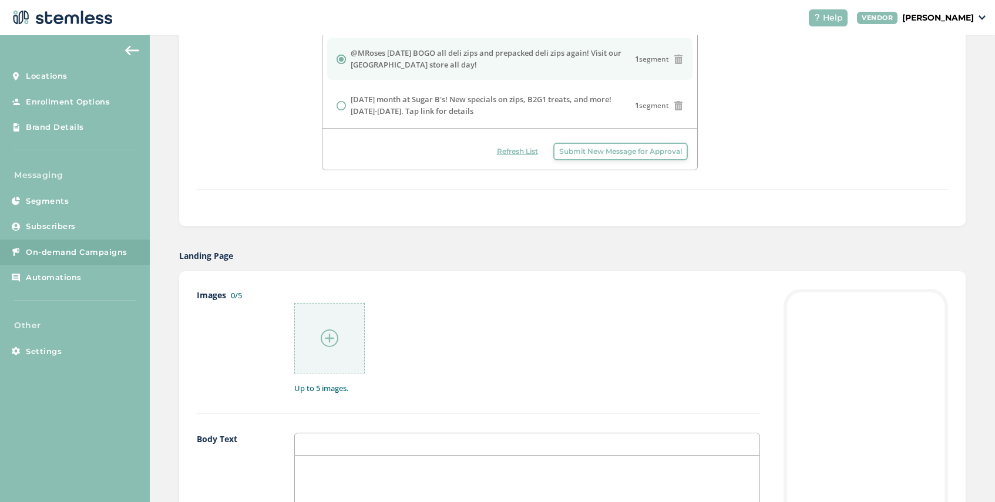
scroll to position [450, 0]
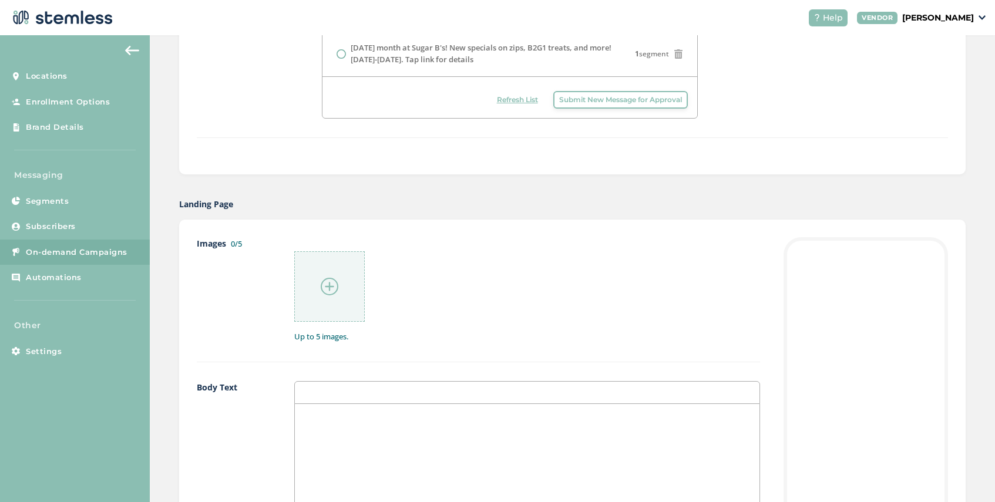
click at [334, 411] on p at bounding box center [527, 416] width 447 height 11
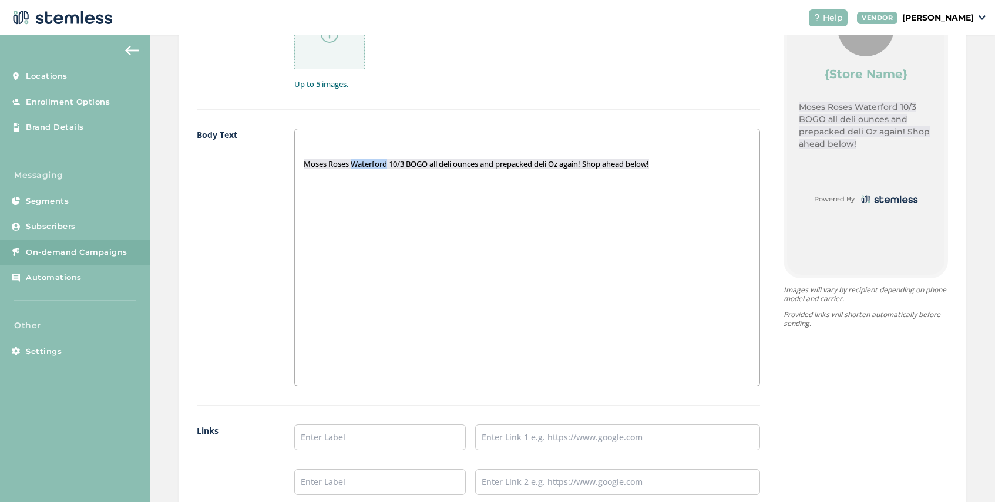
drag, startPoint x: 390, startPoint y: 164, endPoint x: 355, endPoint y: 164, distance: 34.7
click at [355, 164] on span "Moses Roses Waterford 10/3 BOGO all deli ounces and prepacked deli Oz again! Sh…" at bounding box center [477, 164] width 346 height 11
click at [354, 440] on input "text" at bounding box center [379, 438] width 171 height 26
type input "Port Huron Menu"
click at [520, 440] on input "text" at bounding box center [617, 438] width 285 height 26
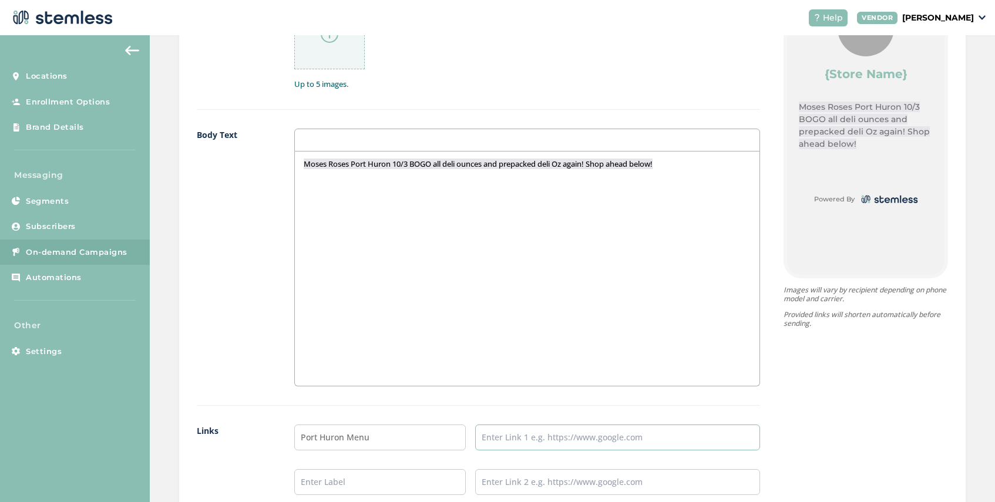
type input "[URL][DOMAIN_NAME]"
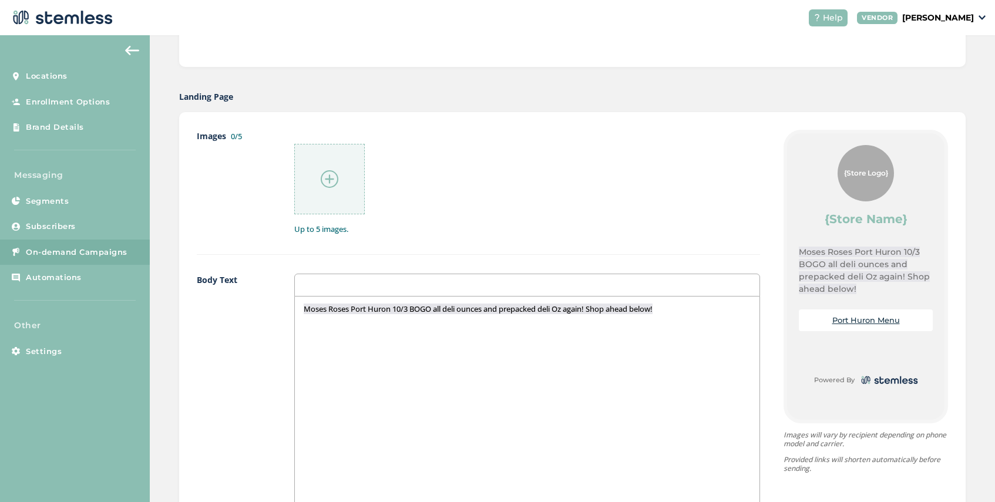
scroll to position [921, 0]
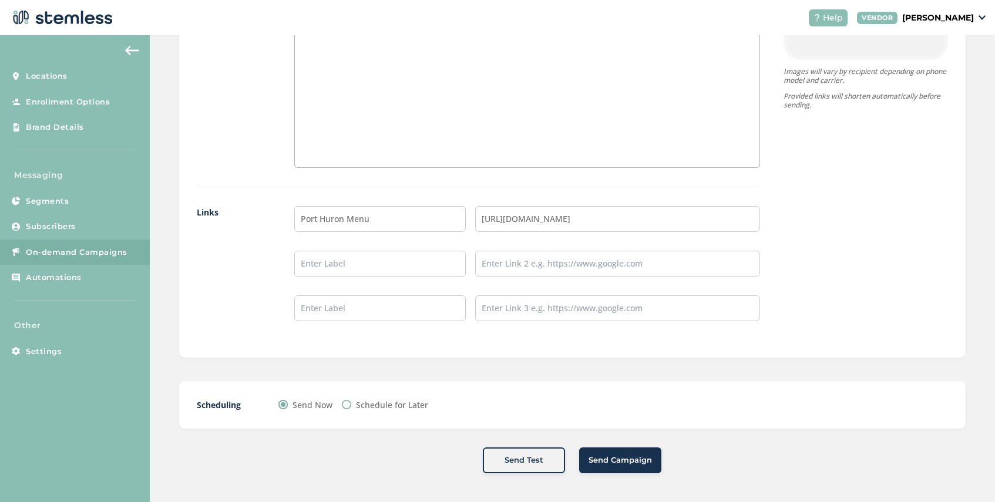
click at [349, 405] on input "Schedule for Later" at bounding box center [346, 404] width 9 height 9
radio input "true"
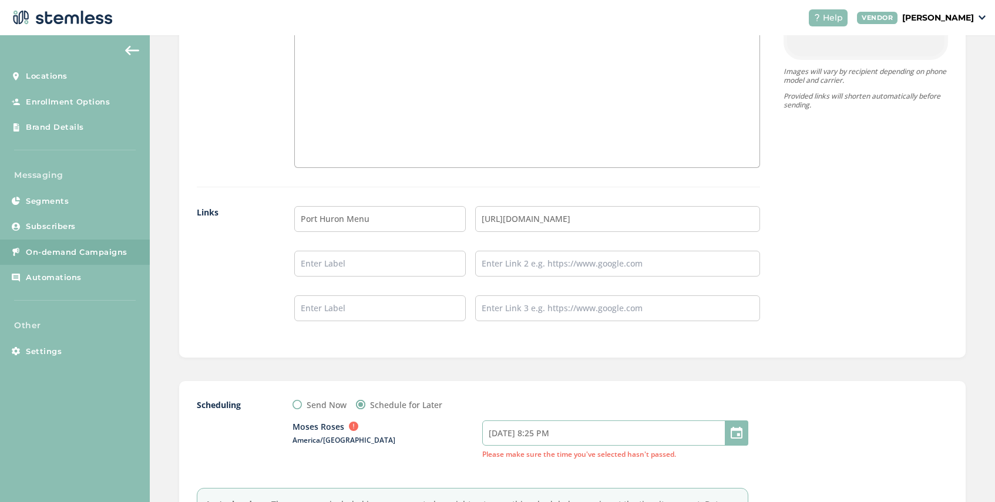
click at [621, 435] on input "[DATE] 8:25 PM" at bounding box center [615, 433] width 266 height 25
select select "23"
select select "25"
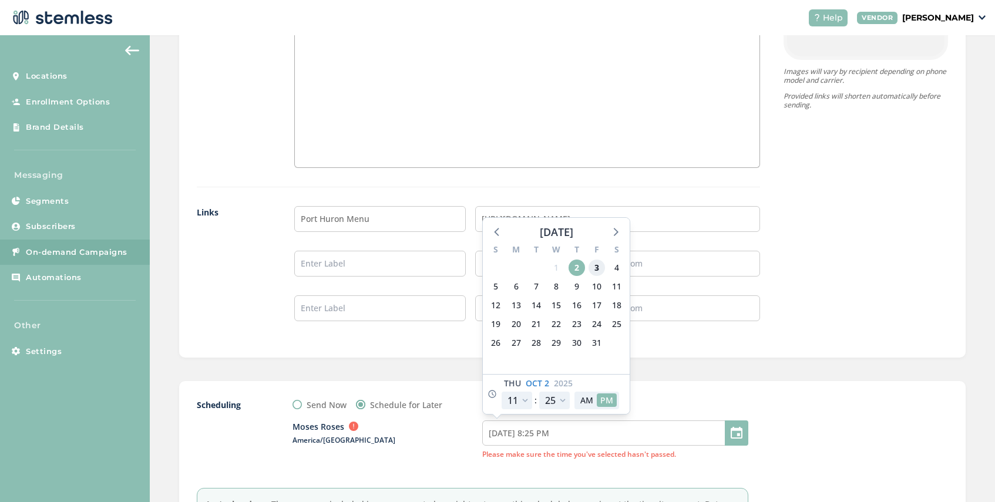
click at [594, 269] on span "3" at bounding box center [597, 268] width 16 height 16
type input "[DATE] 8:25 PM"
click at [532, 399] on select "12 1 2 3 4 5 6 7 8 9 10 11" at bounding box center [517, 401] width 31 height 18
select select "20"
click at [502, 392] on select "12 1 2 3 4 5 6 7 8 9 10 11" at bounding box center [517, 401] width 31 height 18
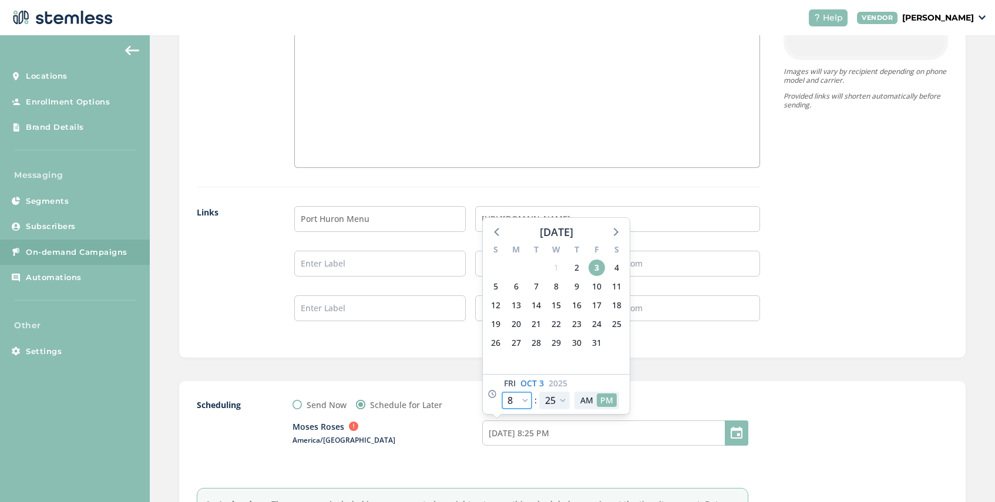
type input "[DATE] 5:25 PM"
select select "20"
click at [563, 396] on select "00 05 10 15 20 25 30 35 40 45 50 55" at bounding box center [554, 401] width 31 height 18
select select "10"
click at [539, 392] on select "00 05 10 15 20 25 30 35 40 45 50 55" at bounding box center [554, 401] width 31 height 18
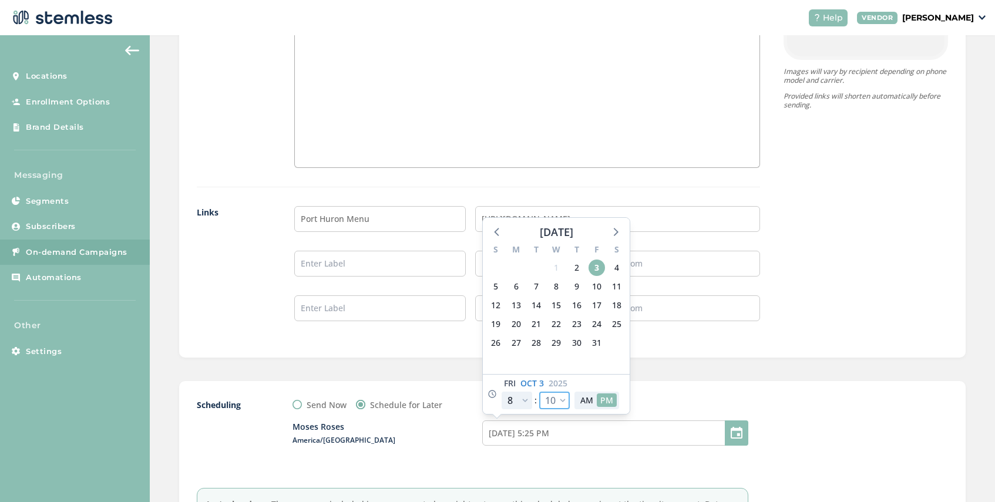
type input "[DATE] 5:10 PM"
click at [565, 401] on select "00 05 10 15 20 25 30 35 40 45 50 55" at bounding box center [554, 401] width 31 height 18
select select "15"
click at [539, 392] on select "00 05 10 15 20 25 30 35 40 45 50 55" at bounding box center [554, 401] width 31 height 18
type input "[DATE] 5:15 PM"
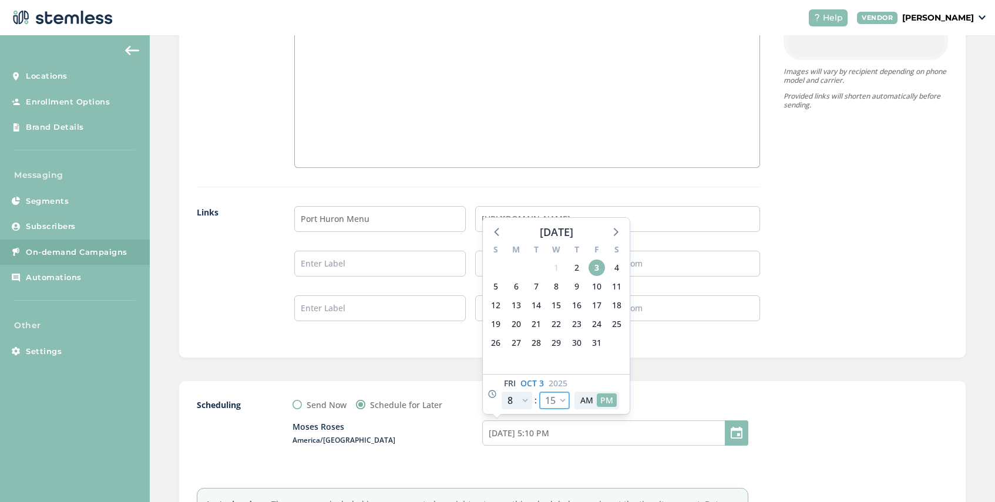
select select "15"
click at [685, 388] on div "Scheduling Send Now Schedule for Later Moses Roses America/[GEOGRAPHIC_DATA] [D…" at bounding box center [572, 472] width 787 height 182
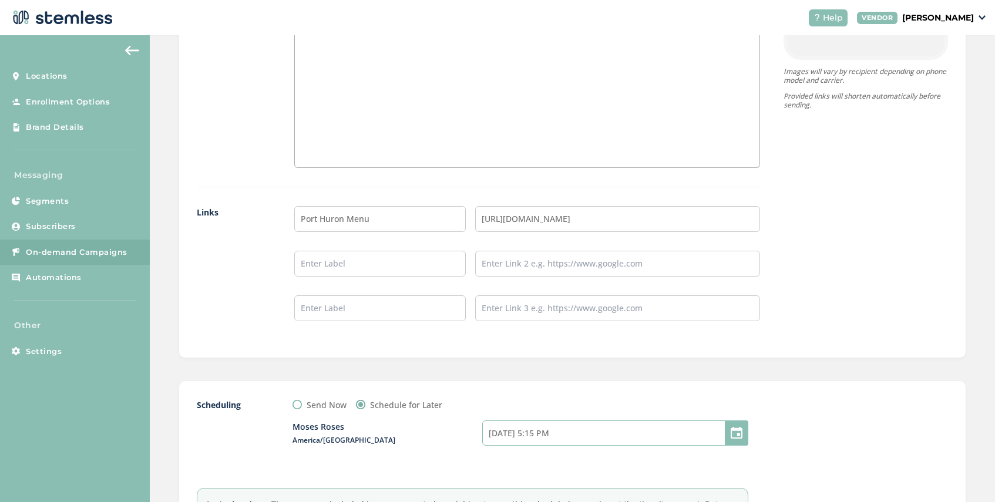
click at [596, 423] on input "[DATE] 5:15 PM" at bounding box center [615, 433] width 266 height 25
select select "20"
select select "15"
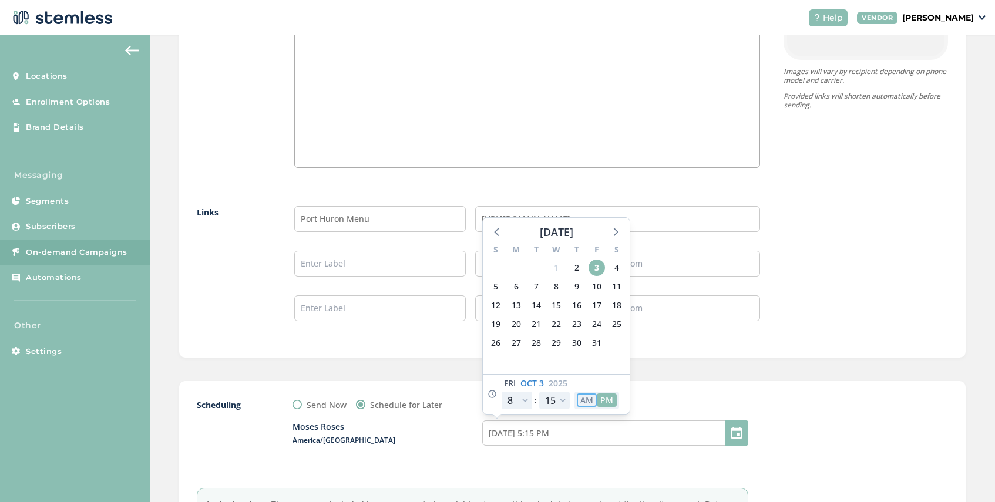
click at [588, 397] on button "AM" at bounding box center [587, 401] width 20 height 14
type input "[DATE] 5:15 AM"
select select "8"
click at [661, 395] on div "Scheduling Send Now Schedule for Later Moses Roses America/[GEOGRAPHIC_DATA] [D…" at bounding box center [572, 472] width 787 height 182
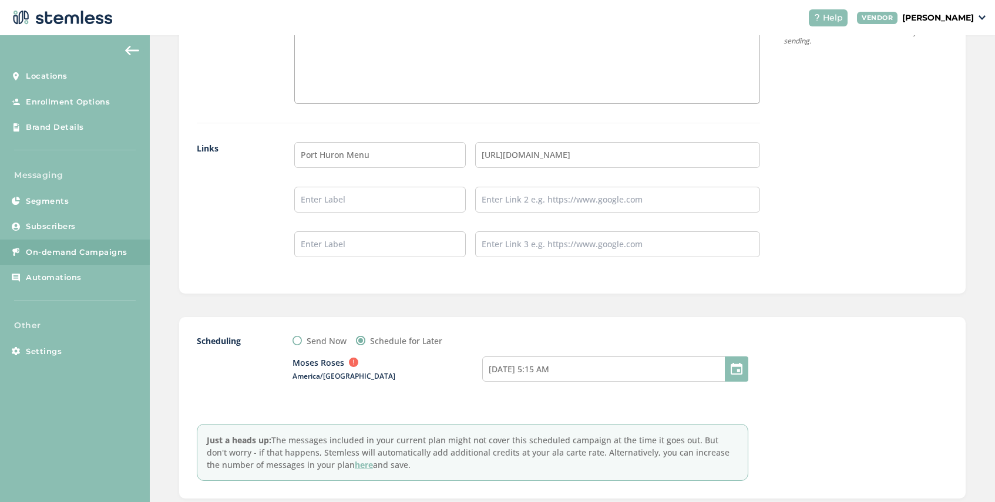
scroll to position [1055, 0]
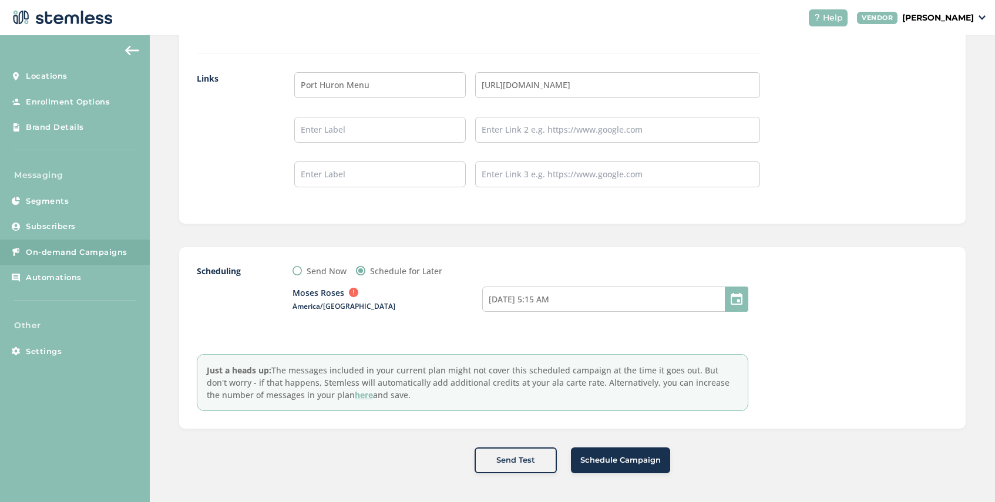
click at [625, 456] on span "Schedule Campaign" at bounding box center [621, 461] width 80 height 12
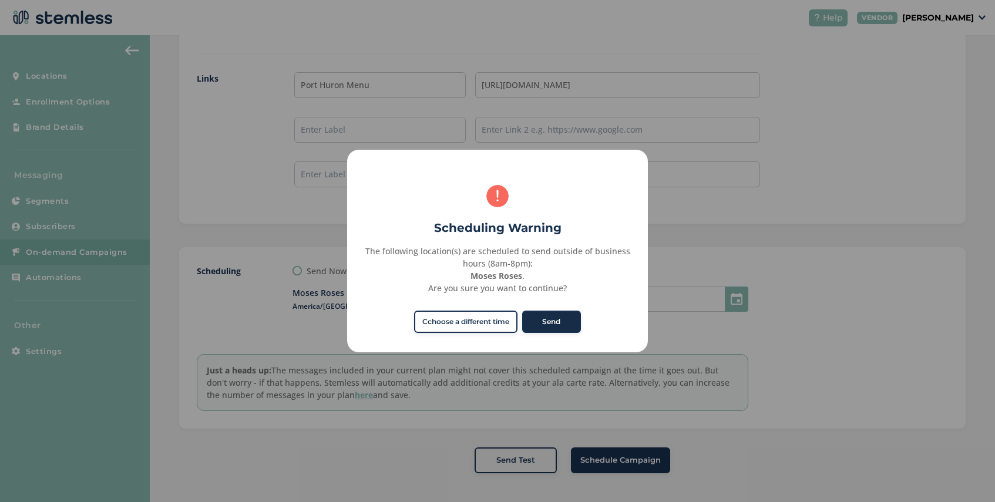
click at [564, 320] on button "Send" at bounding box center [551, 322] width 59 height 22
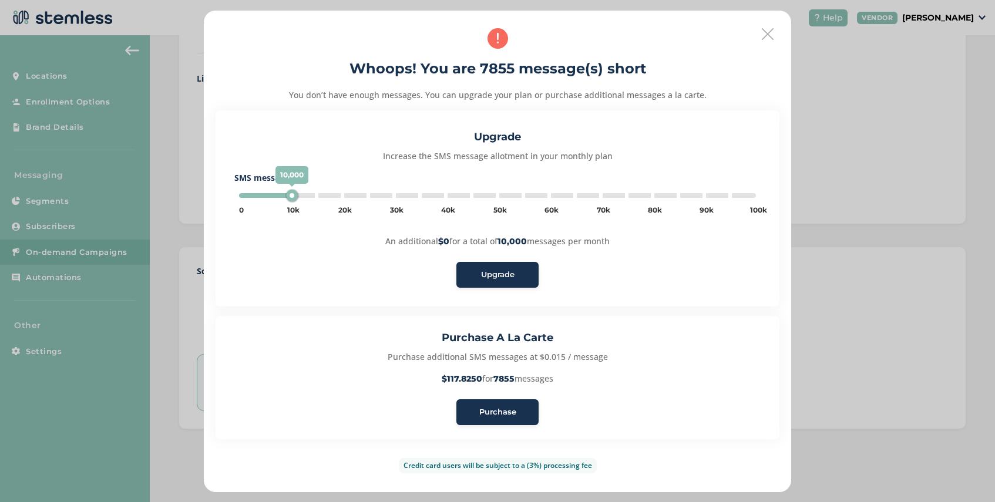
click at [511, 408] on span "Purchase" at bounding box center [497, 413] width 37 height 12
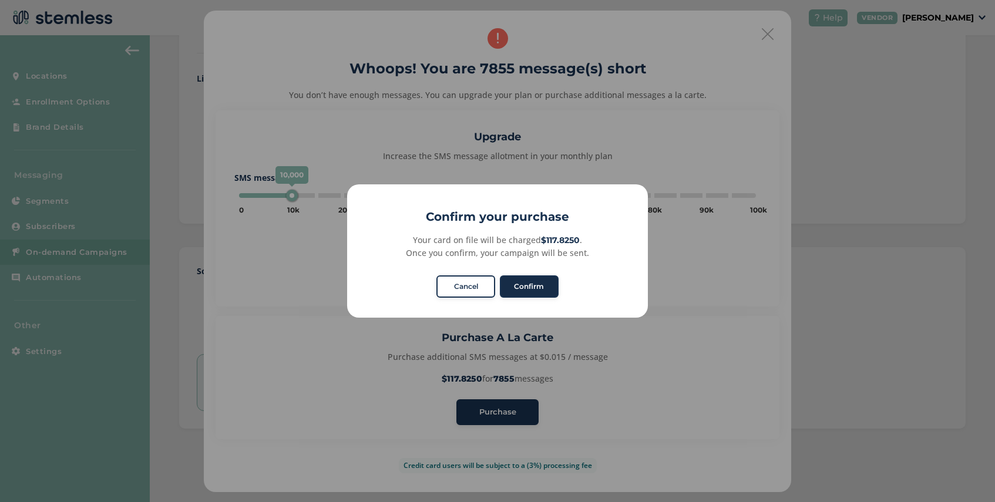
click at [537, 291] on button "Confirm" at bounding box center [529, 287] width 59 height 22
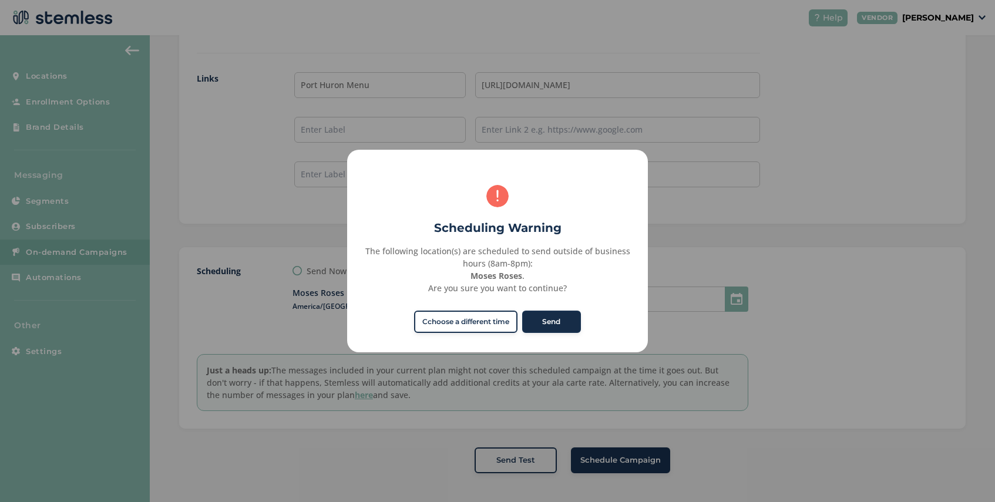
click at [547, 311] on button "Send" at bounding box center [551, 322] width 59 height 22
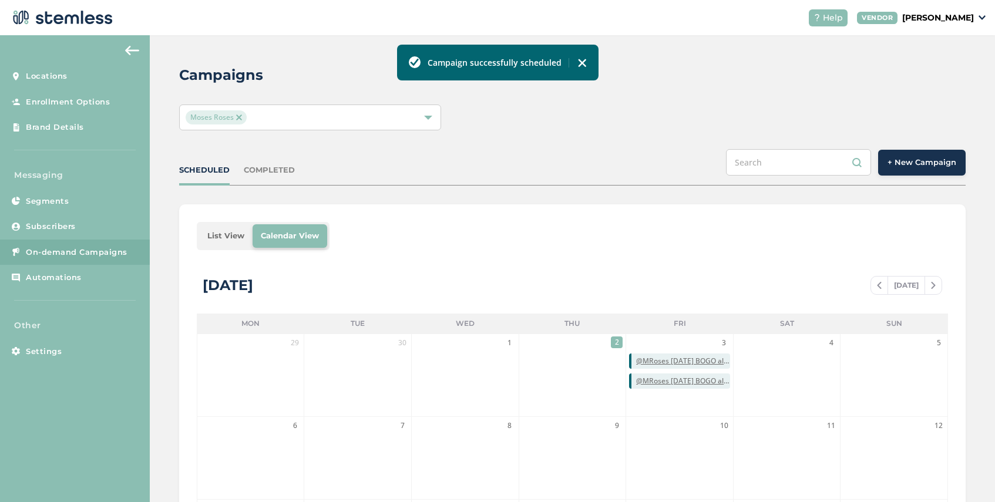
click at [227, 236] on li "List View" at bounding box center [225, 236] width 53 height 24
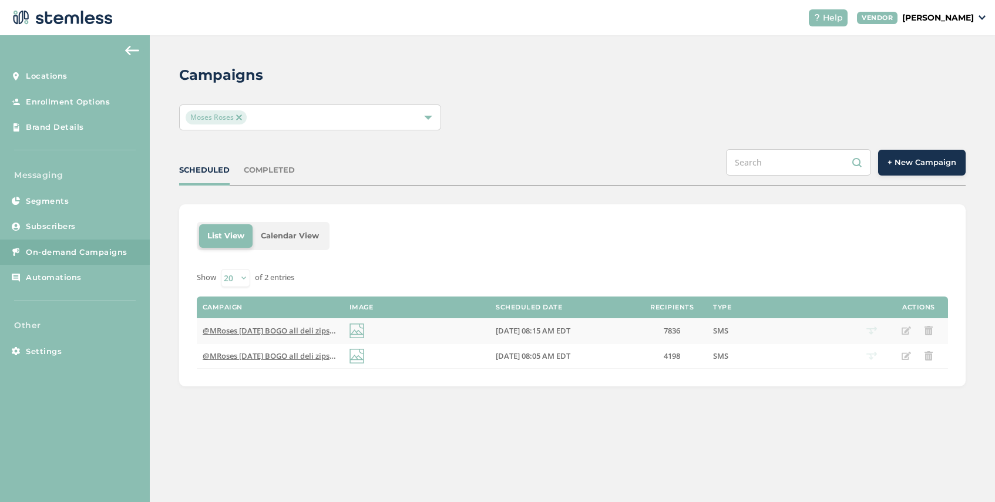
click at [303, 330] on span "@MRoses [DATE] BOGO all deli zips and prepacked deli zips again! Visit our [GEO…" at bounding box center [439, 331] width 472 height 11
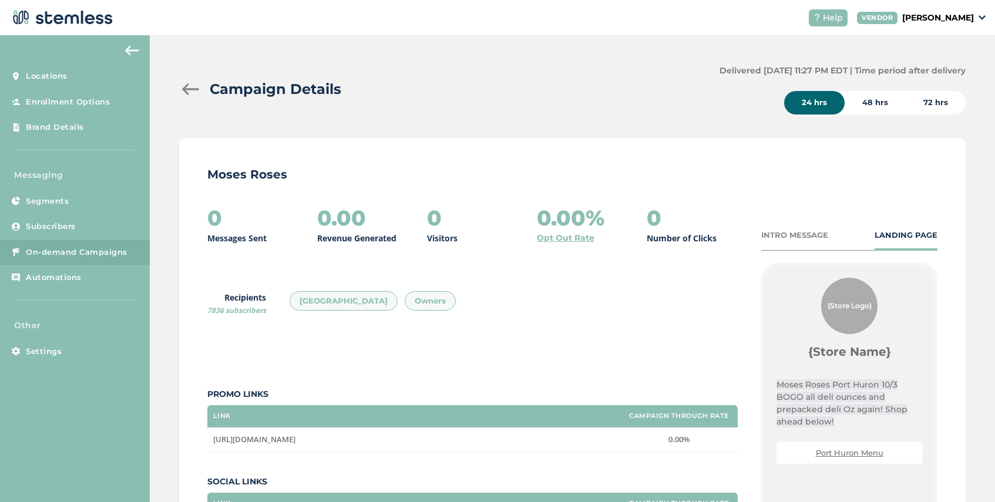
click at [796, 236] on div "INTRO MESSAGE" at bounding box center [795, 236] width 67 height 12
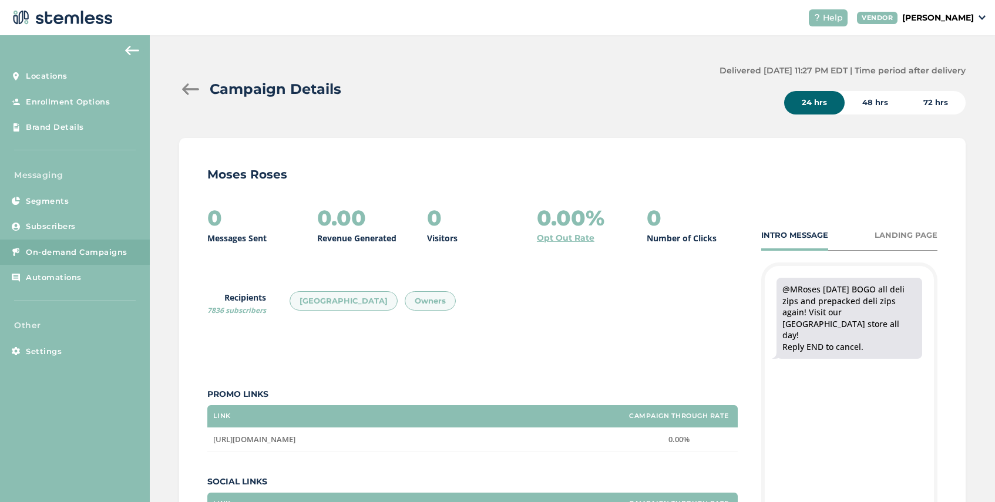
click at [193, 91] on div at bounding box center [191, 89] width 24 height 12
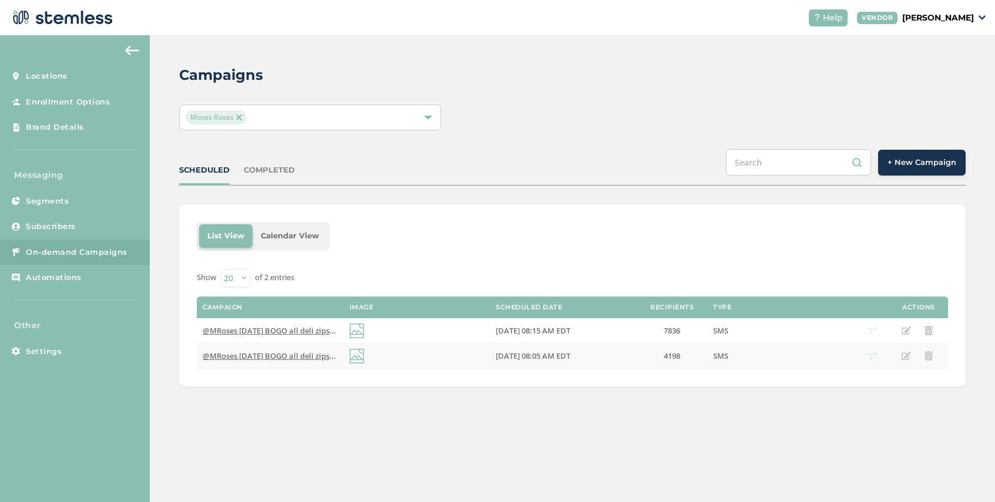
click at [310, 357] on span "@MRoses [DATE] BOGO all deli zips and prepacked deli zips again! Visit our Wate…" at bounding box center [420, 356] width 434 height 11
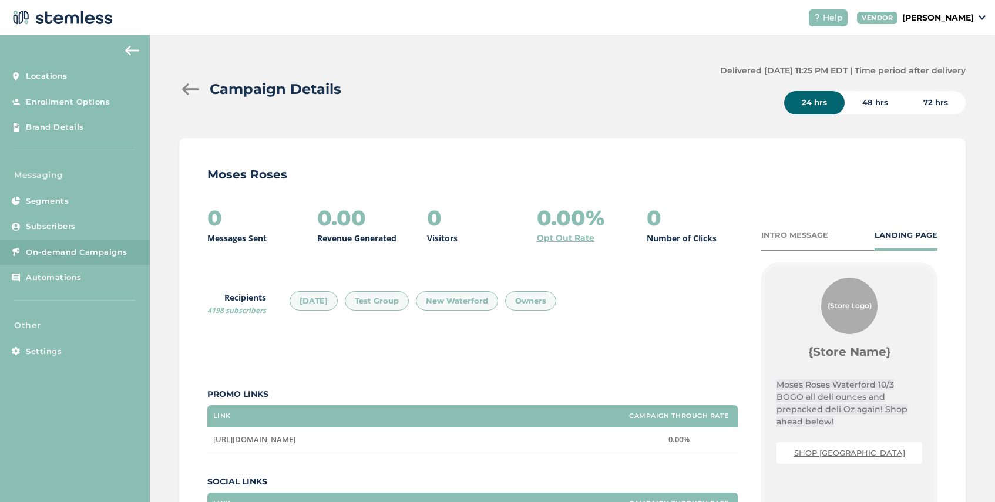
click at [787, 237] on div "INTRO MESSAGE" at bounding box center [795, 236] width 67 height 12
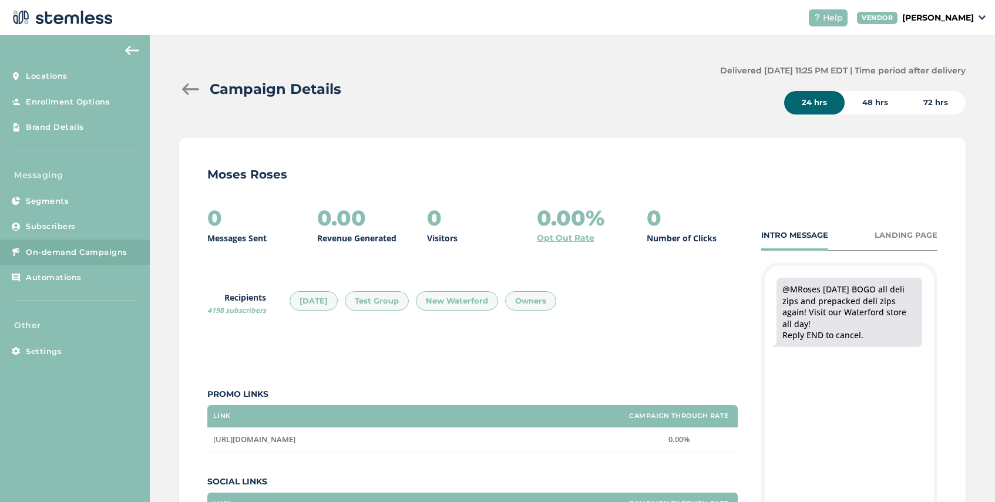
click at [186, 91] on div at bounding box center [191, 89] width 24 height 12
